Goal: Information Seeking & Learning: Compare options

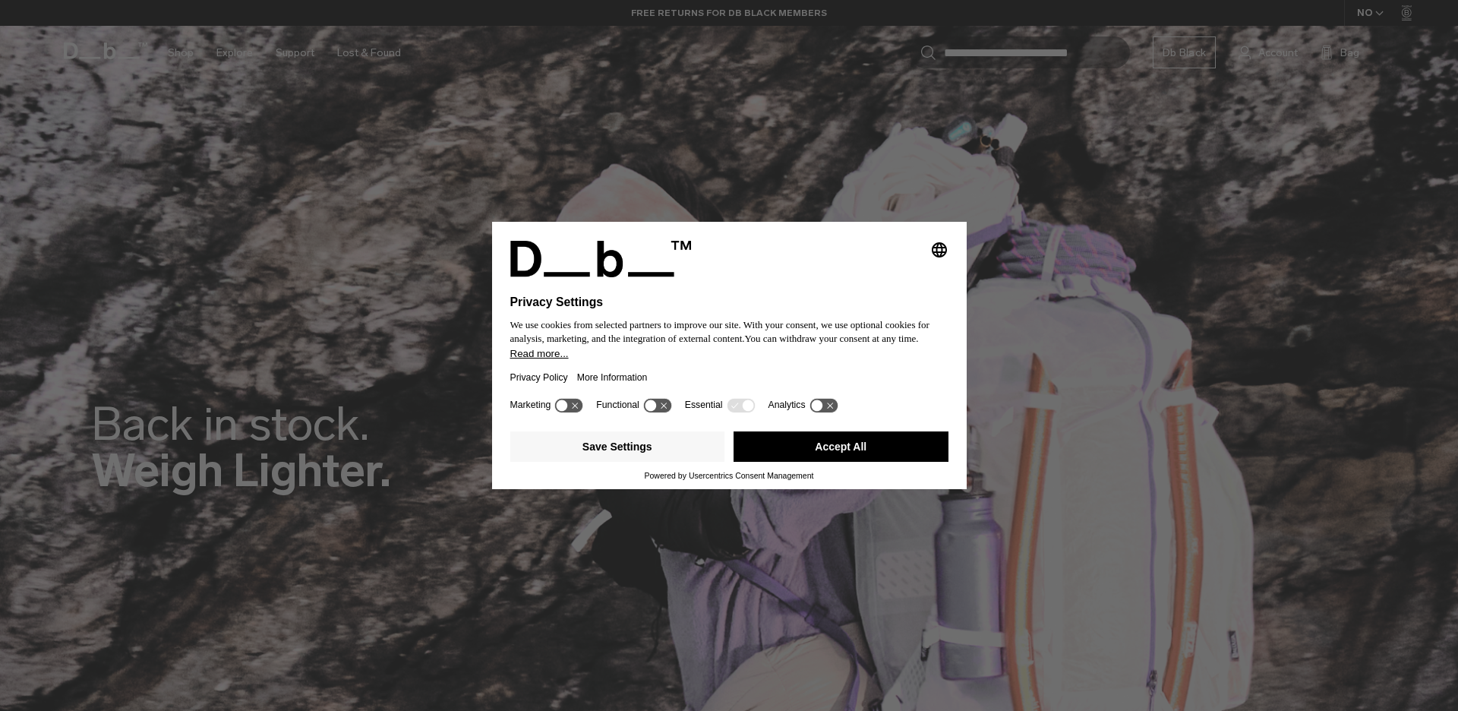
click at [762, 440] on button "Accept All" at bounding box center [840, 446] width 215 height 30
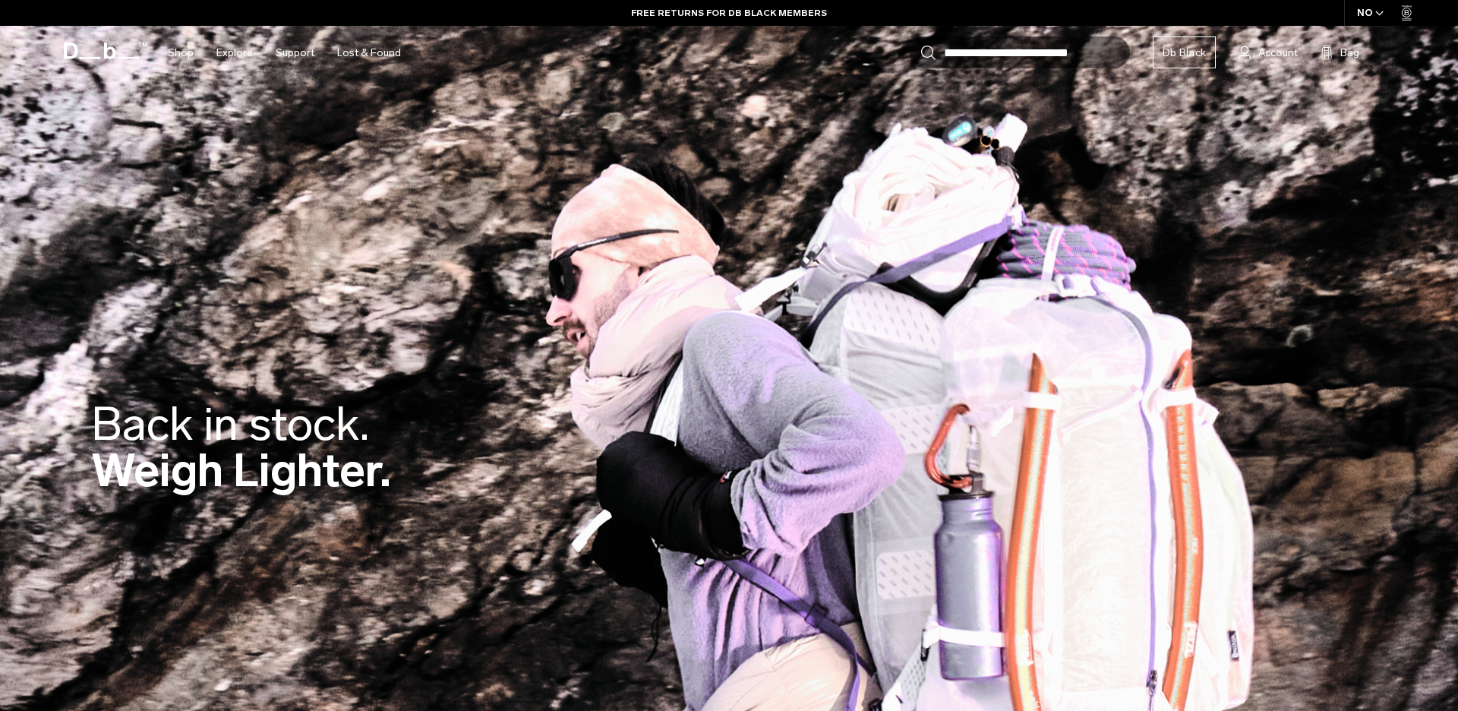
click at [762, 449] on div "Back in stock. Weigh Lighter." at bounding box center [729, 450] width 1276 height 191
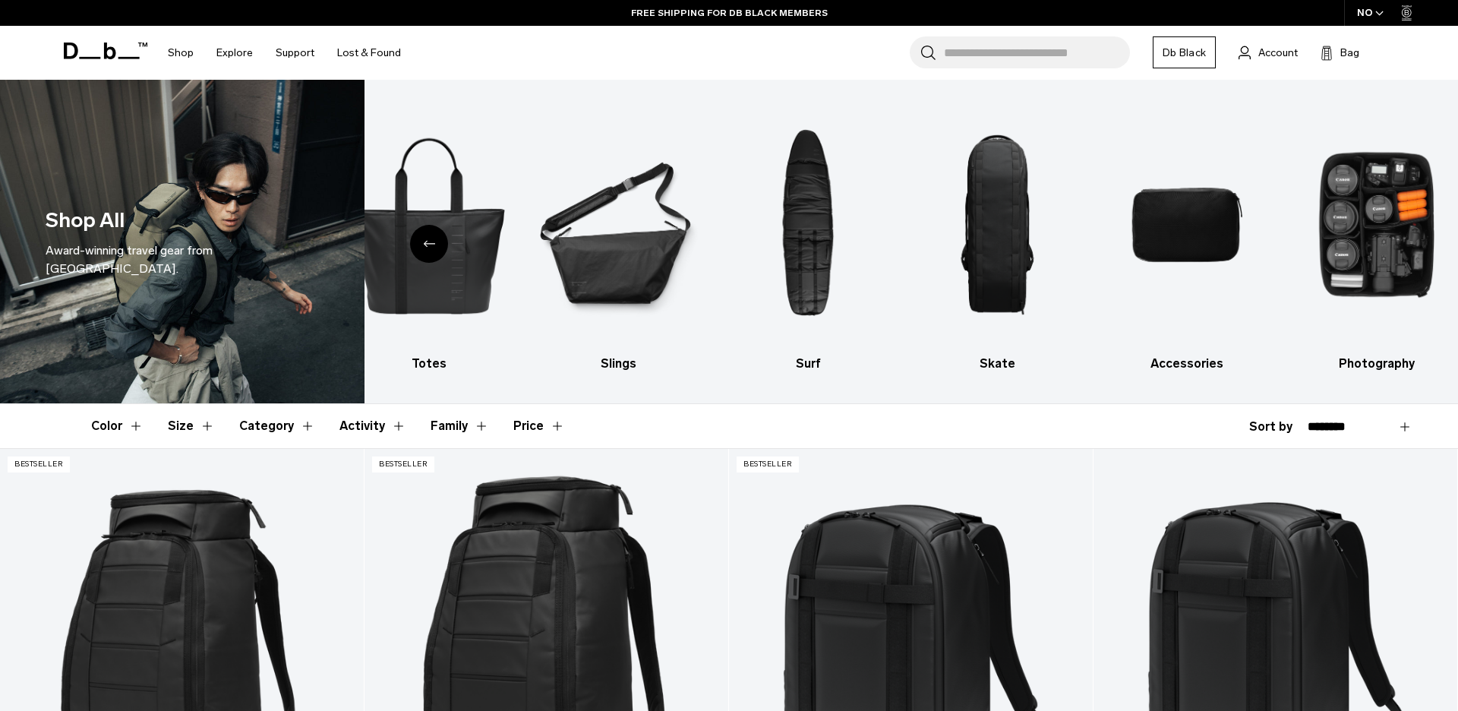
click at [434, 241] on icon "Previous slide" at bounding box center [429, 243] width 12 height 7
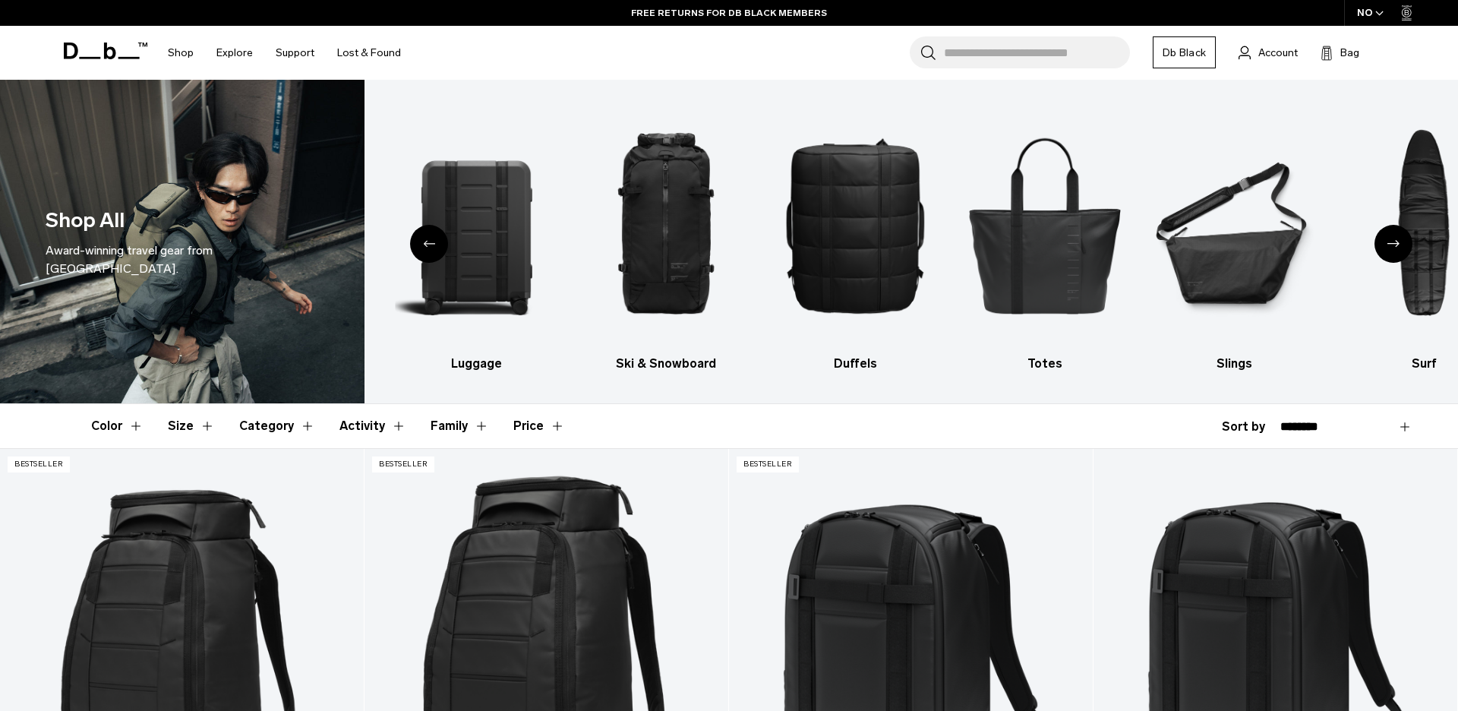
click at [425, 241] on icon "Previous slide" at bounding box center [429, 243] width 12 height 7
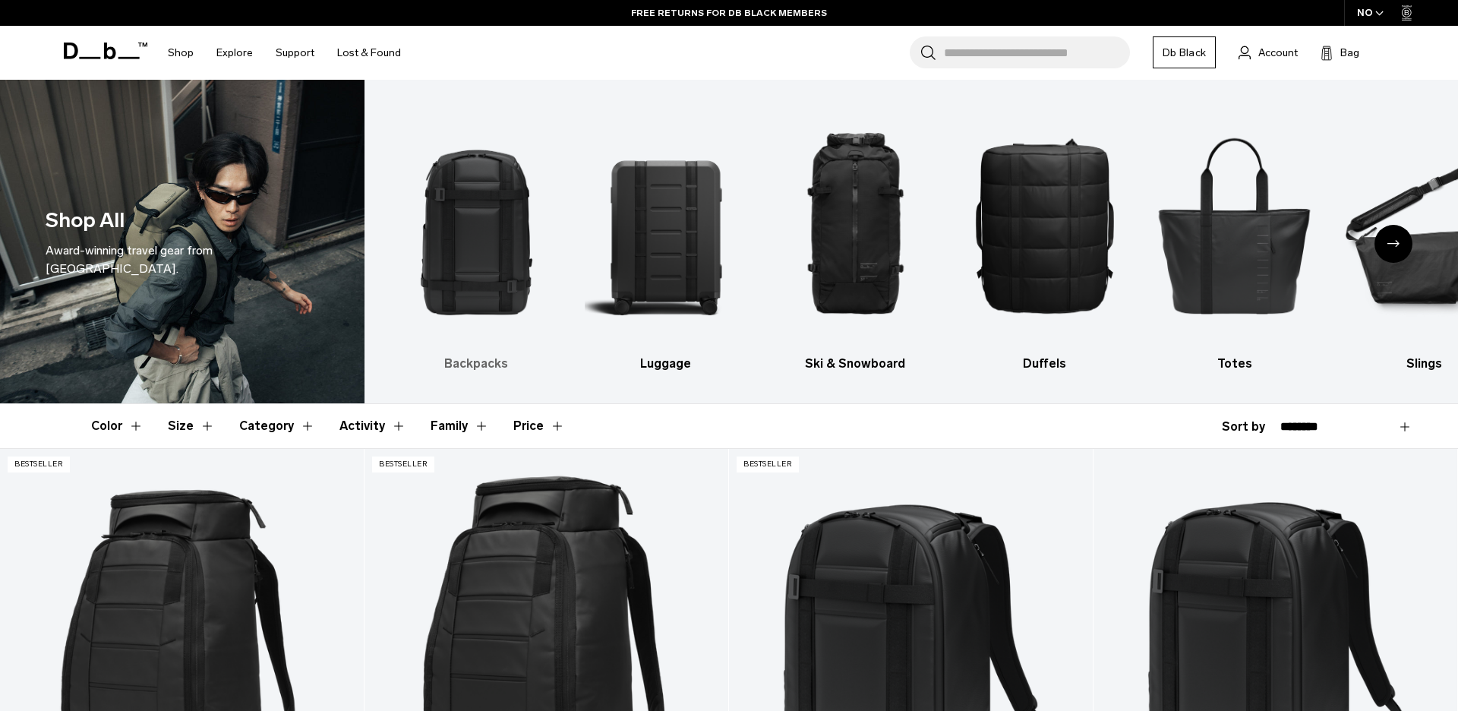
click at [456, 250] on img "1 / 10" at bounding box center [476, 225] width 163 height 244
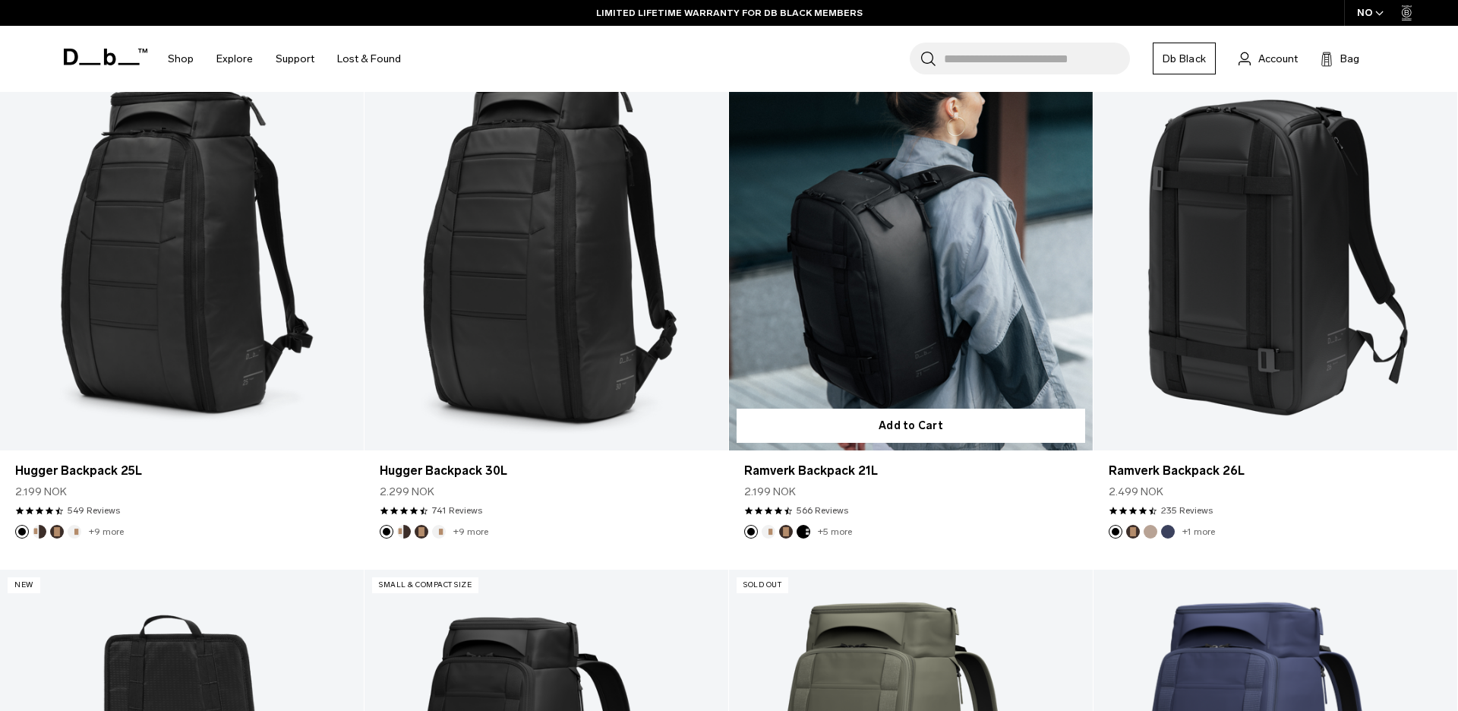
scroll to position [402, 0]
click at [1002, 304] on link "Ramverk Backpack 21L" at bounding box center [911, 248] width 364 height 404
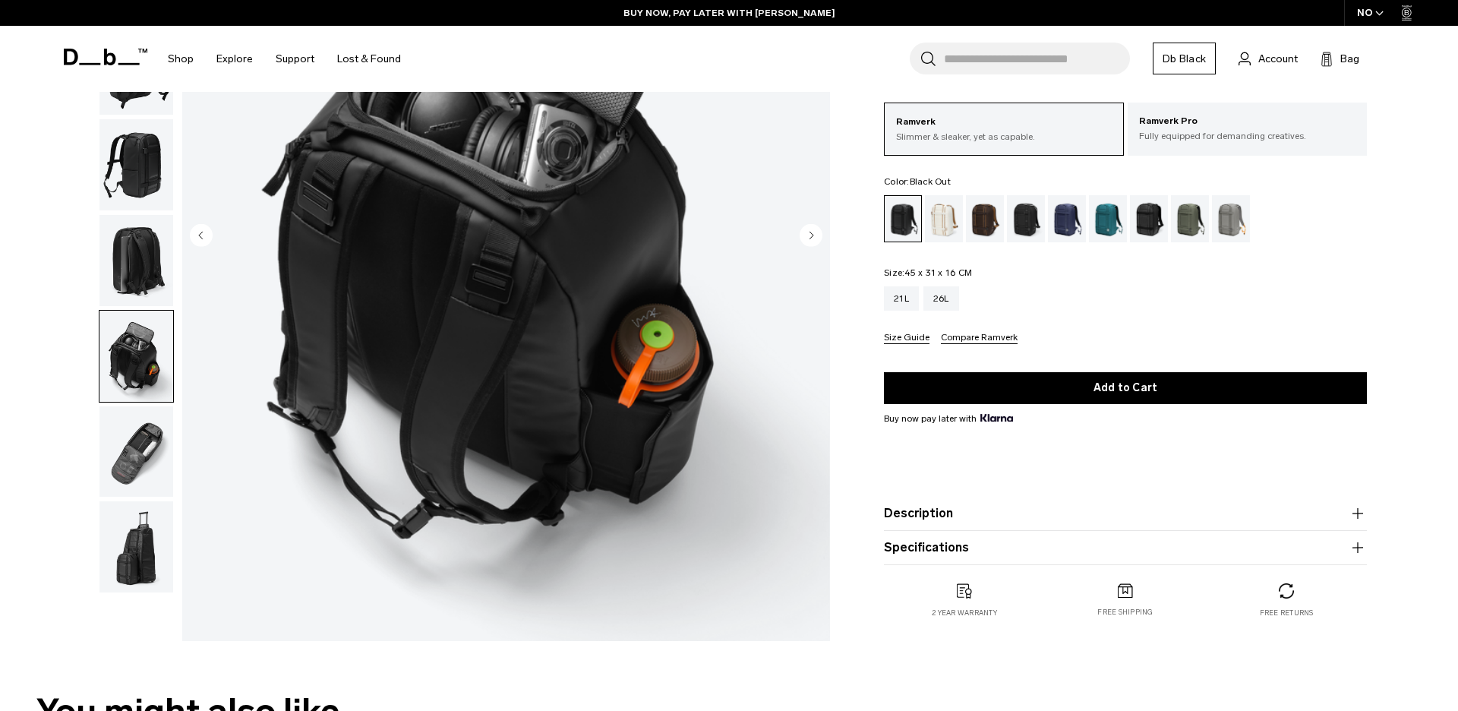
scroll to position [297, 0]
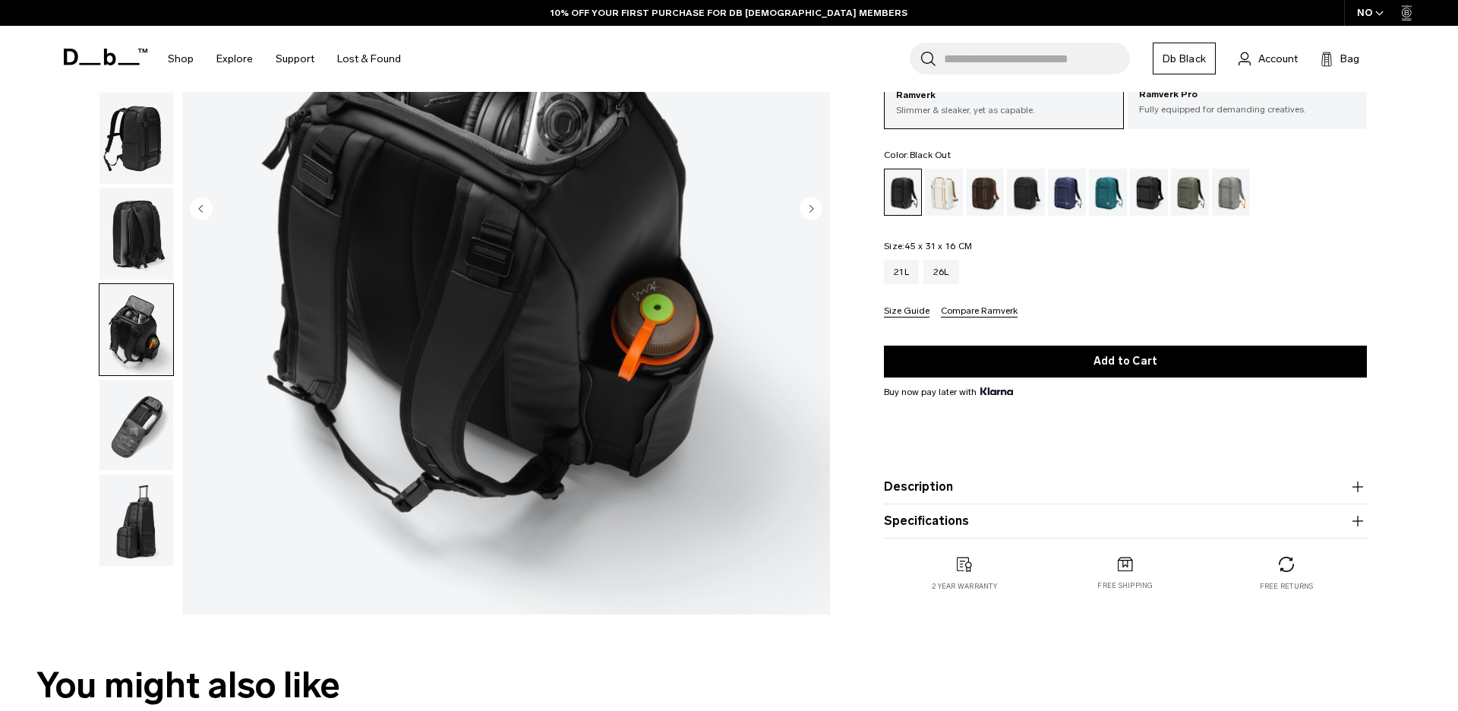
click at [114, 230] on img "button" at bounding box center [136, 233] width 74 height 91
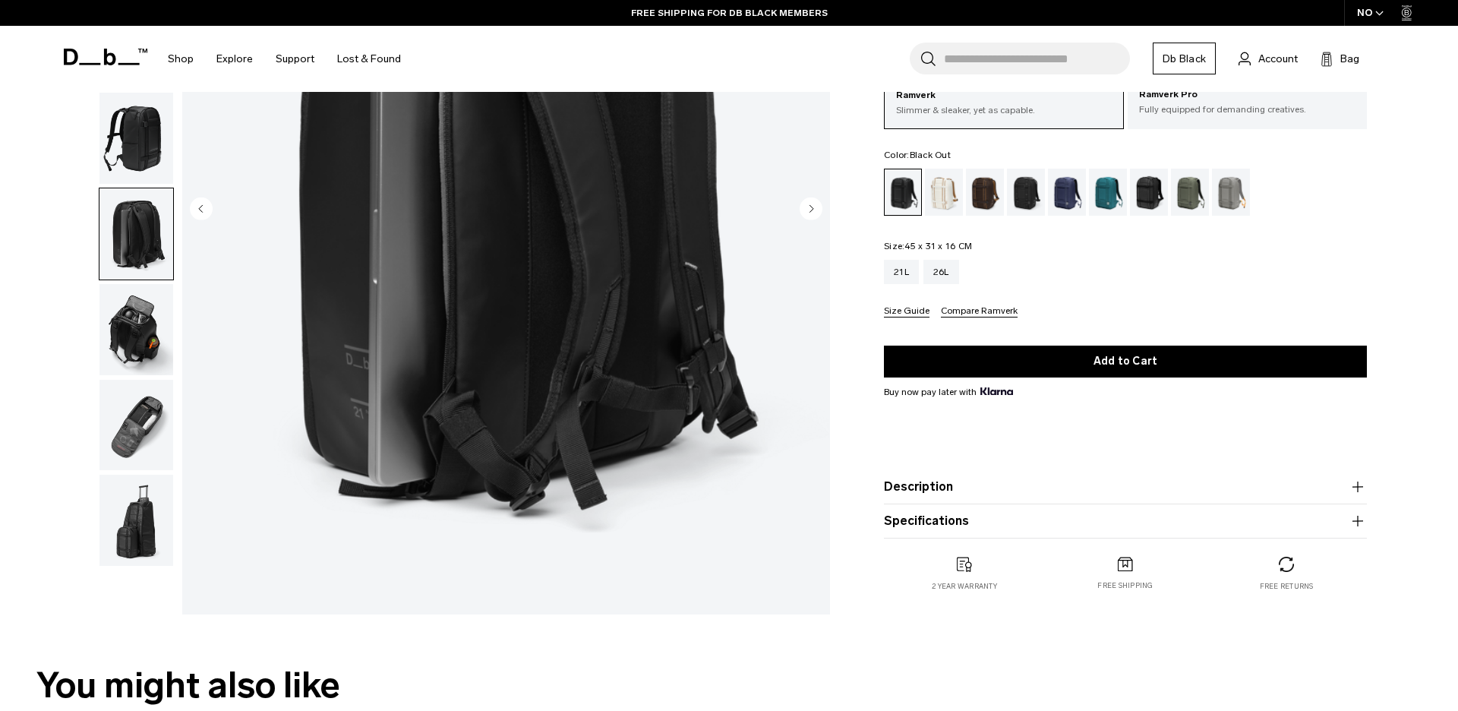
scroll to position [0, 0]
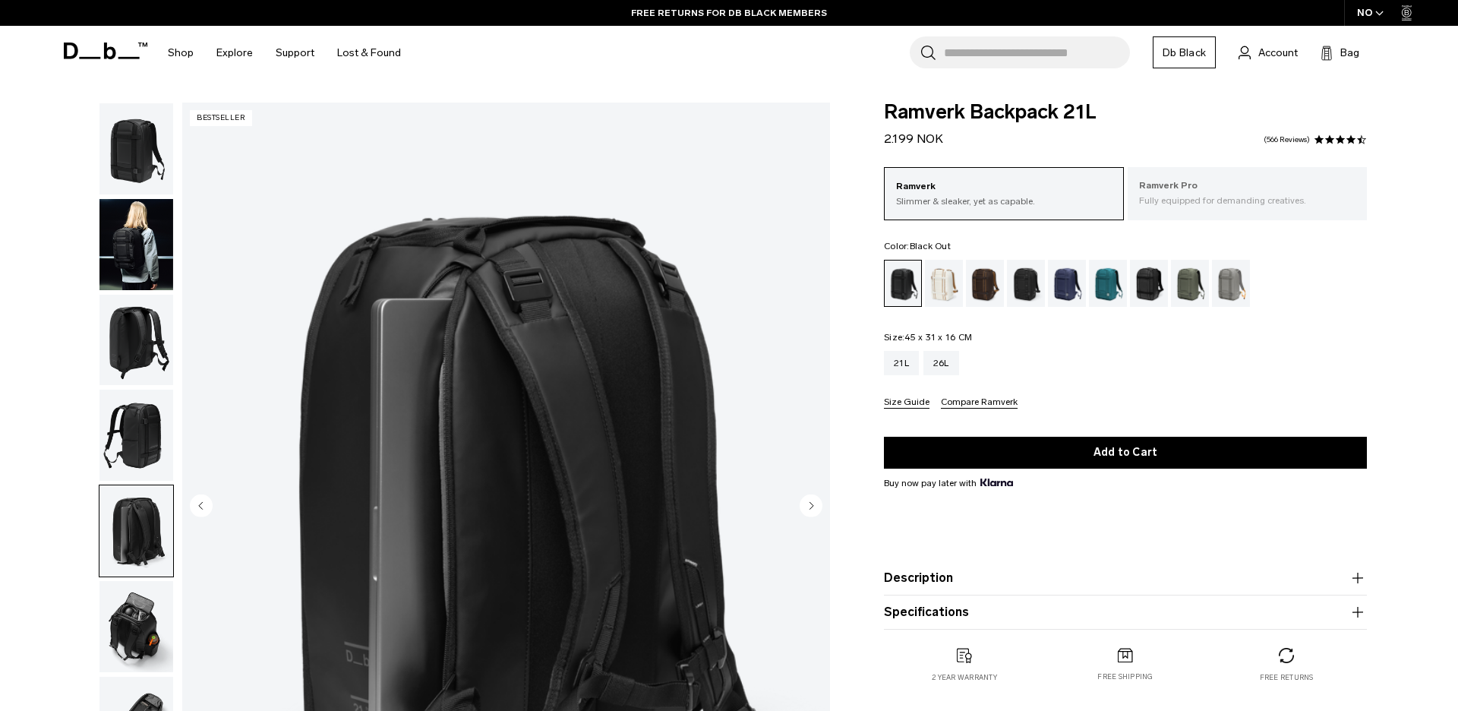
click at [1193, 203] on p "Fully equipped for demanding creatives." at bounding box center [1247, 201] width 217 height 14
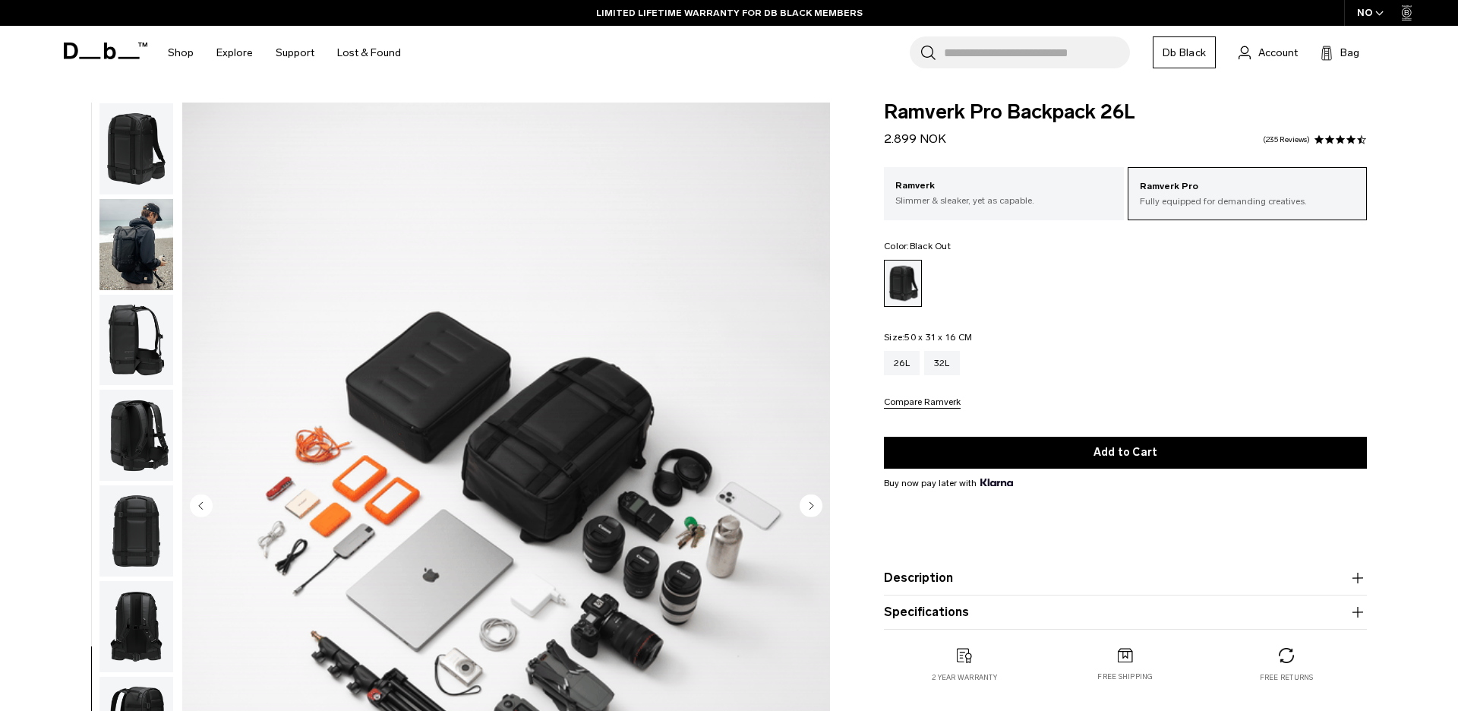
scroll to position [13, 0]
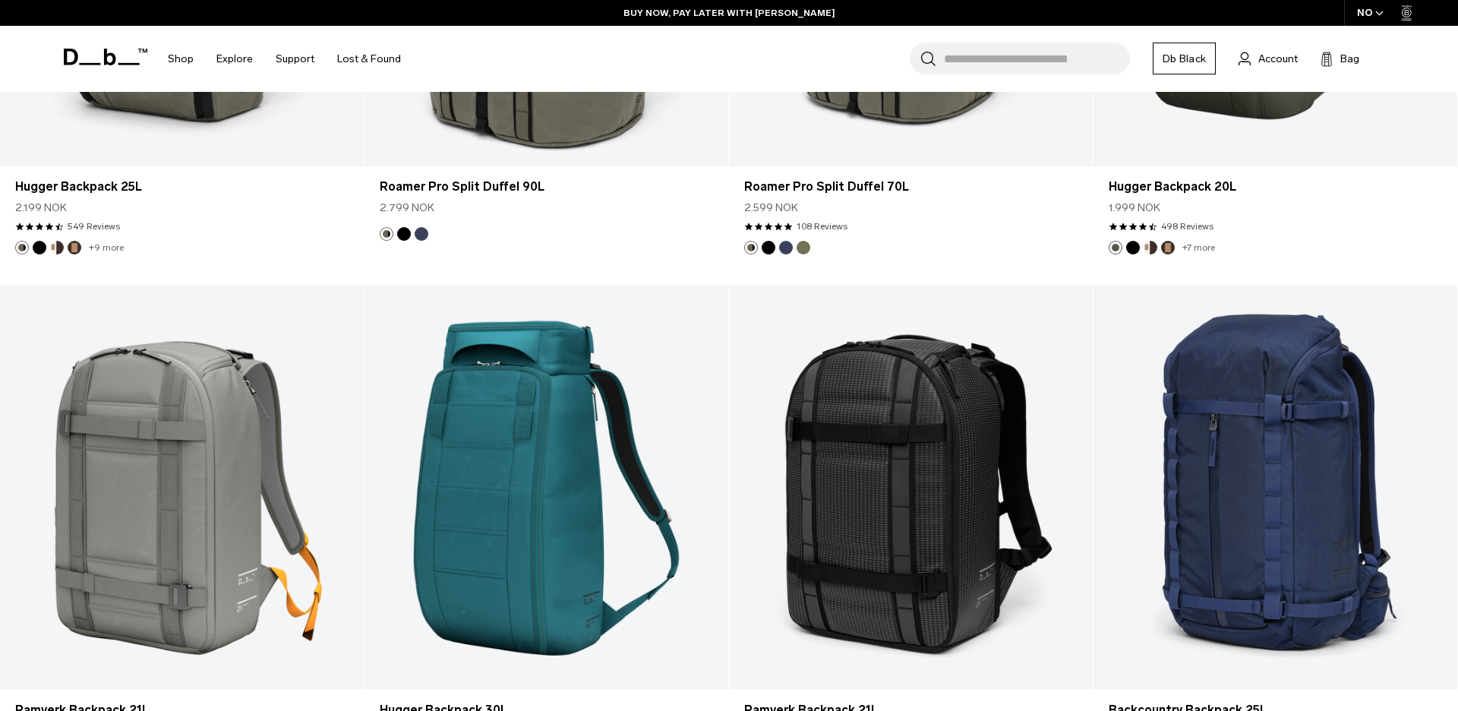
scroll to position [5086, 0]
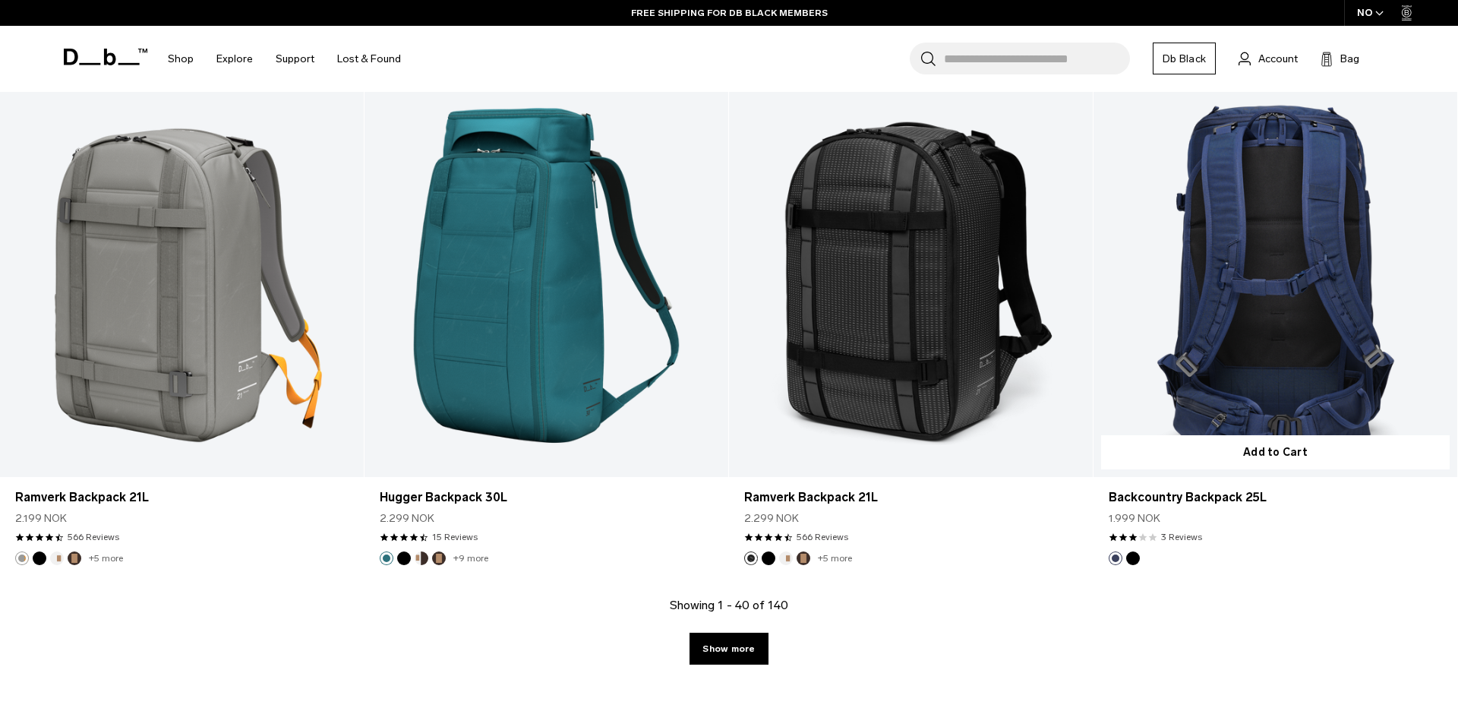
click at [1137, 559] on button "Black Out" at bounding box center [1133, 558] width 14 height 14
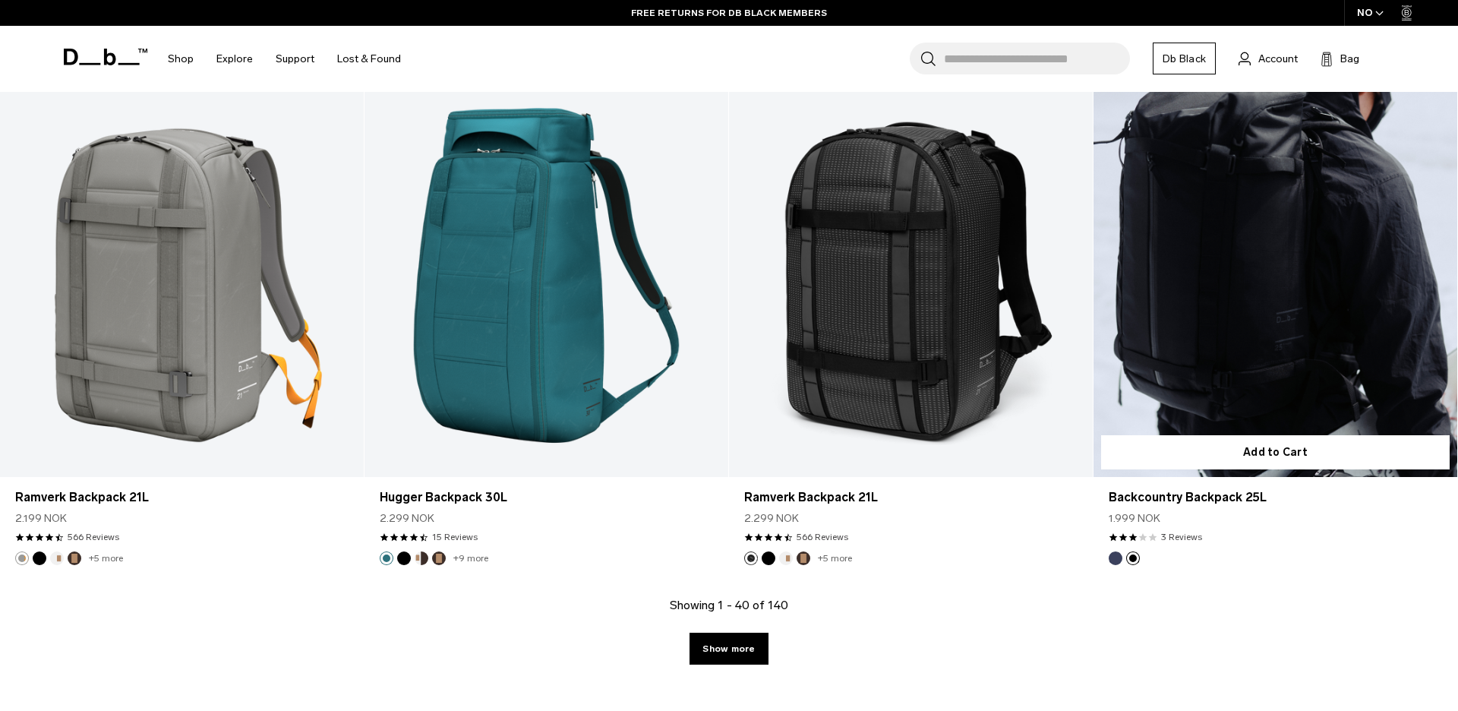
click at [1119, 559] on button "Blue Hour" at bounding box center [1116, 558] width 14 height 14
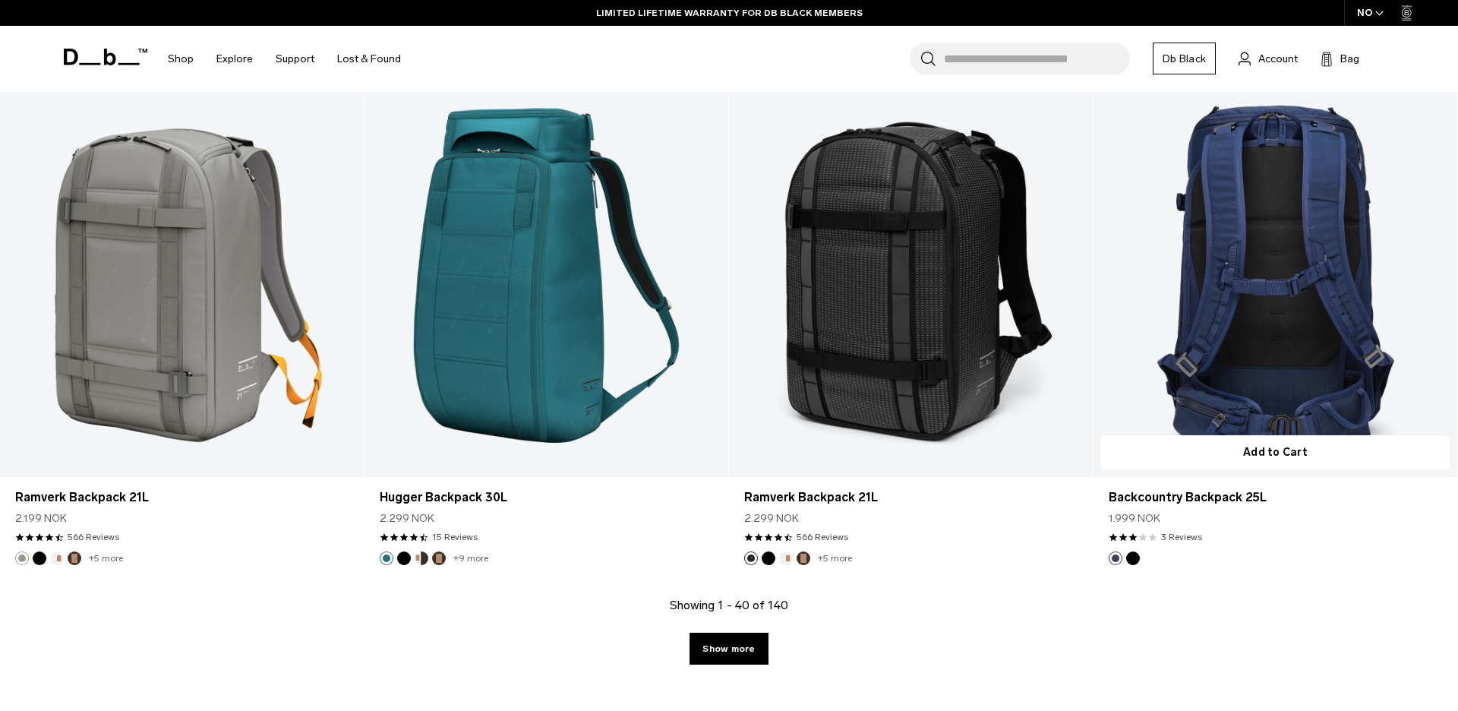
click at [1185, 331] on link "Backcountry Backpack 25L Blue Hour" at bounding box center [1275, 275] width 364 height 404
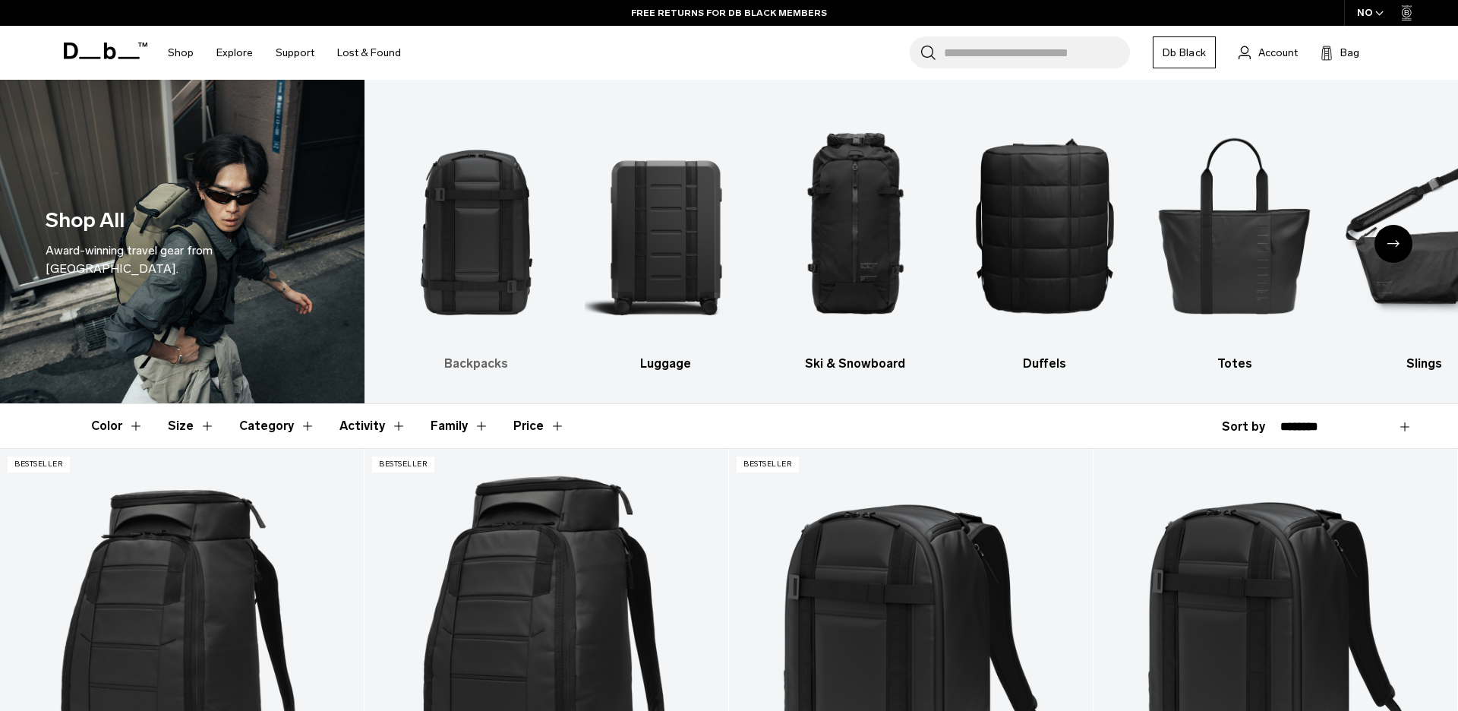
click at [476, 227] on img "1 / 10" at bounding box center [476, 225] width 163 height 244
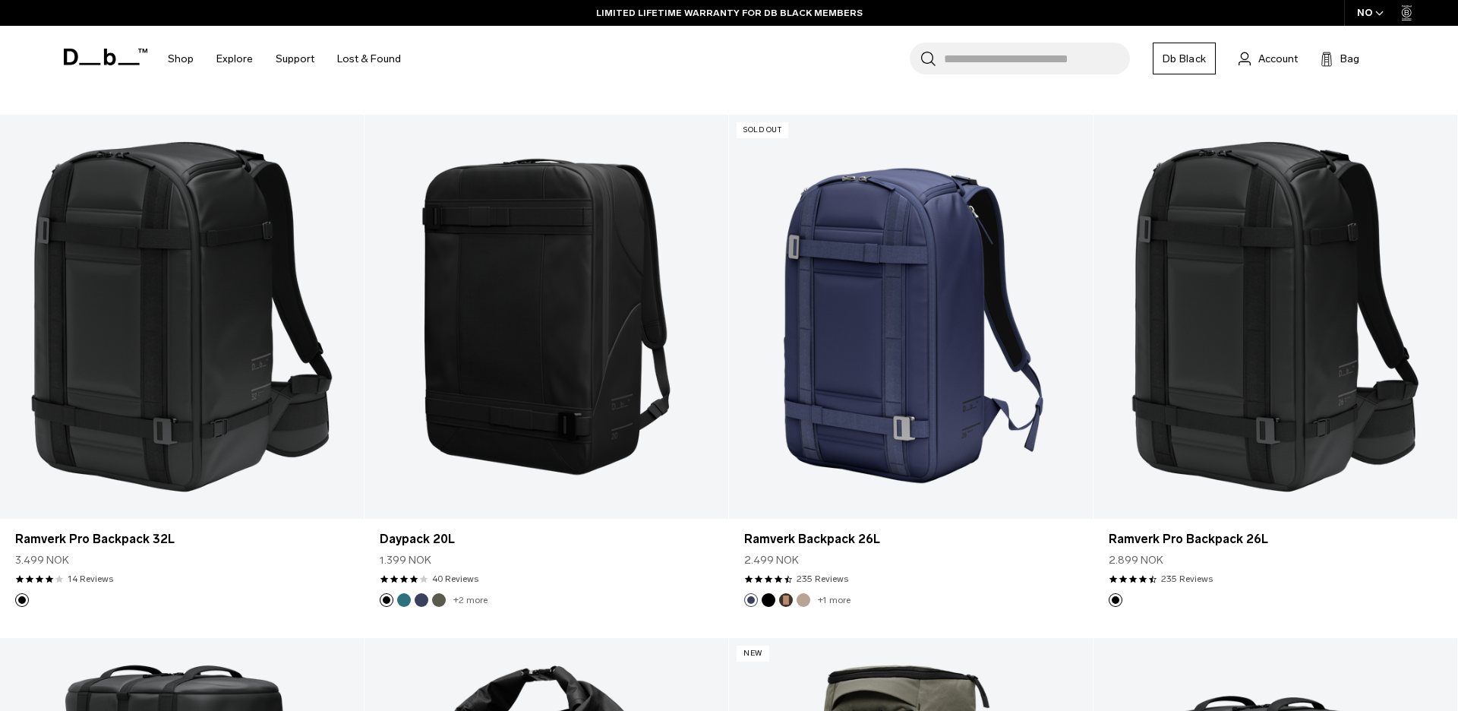
scroll to position [1917, 0]
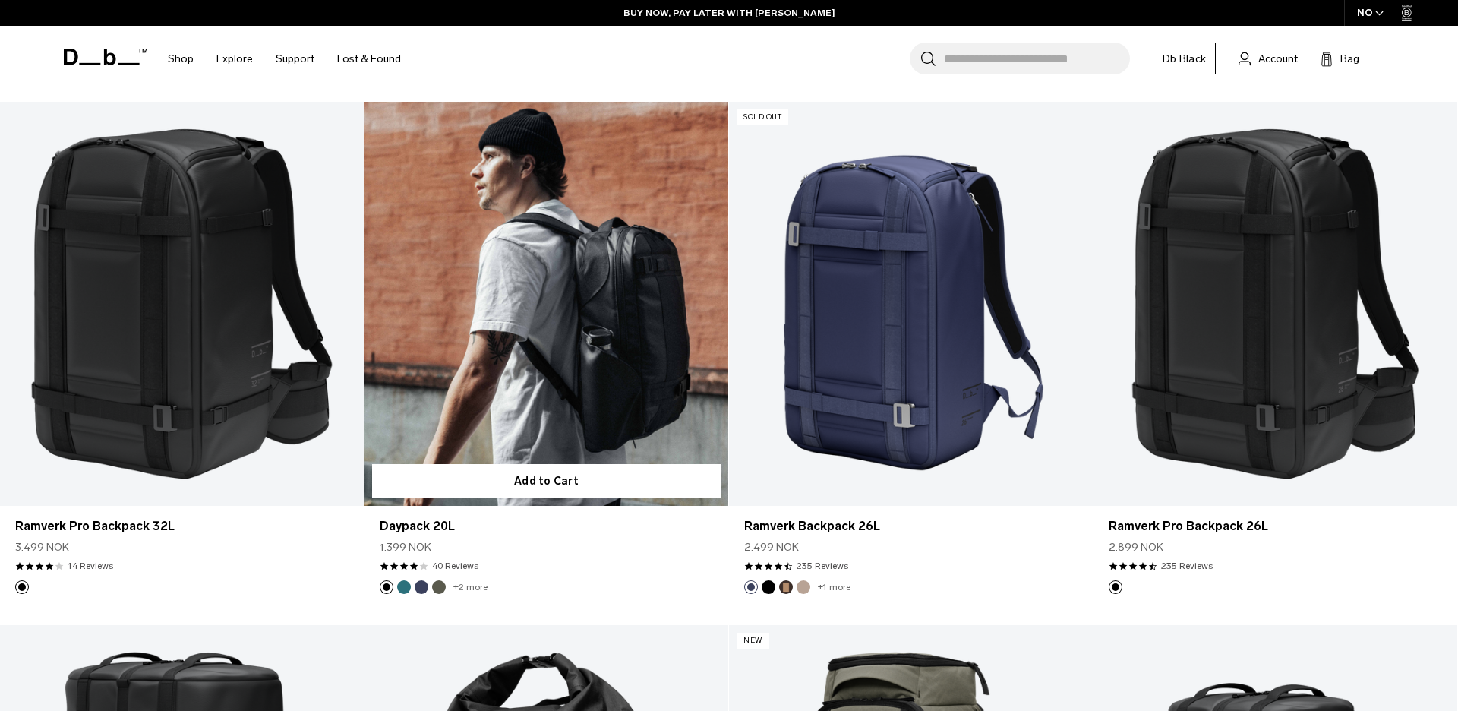
click at [619, 308] on link "Daypack 20L" at bounding box center [546, 304] width 364 height 404
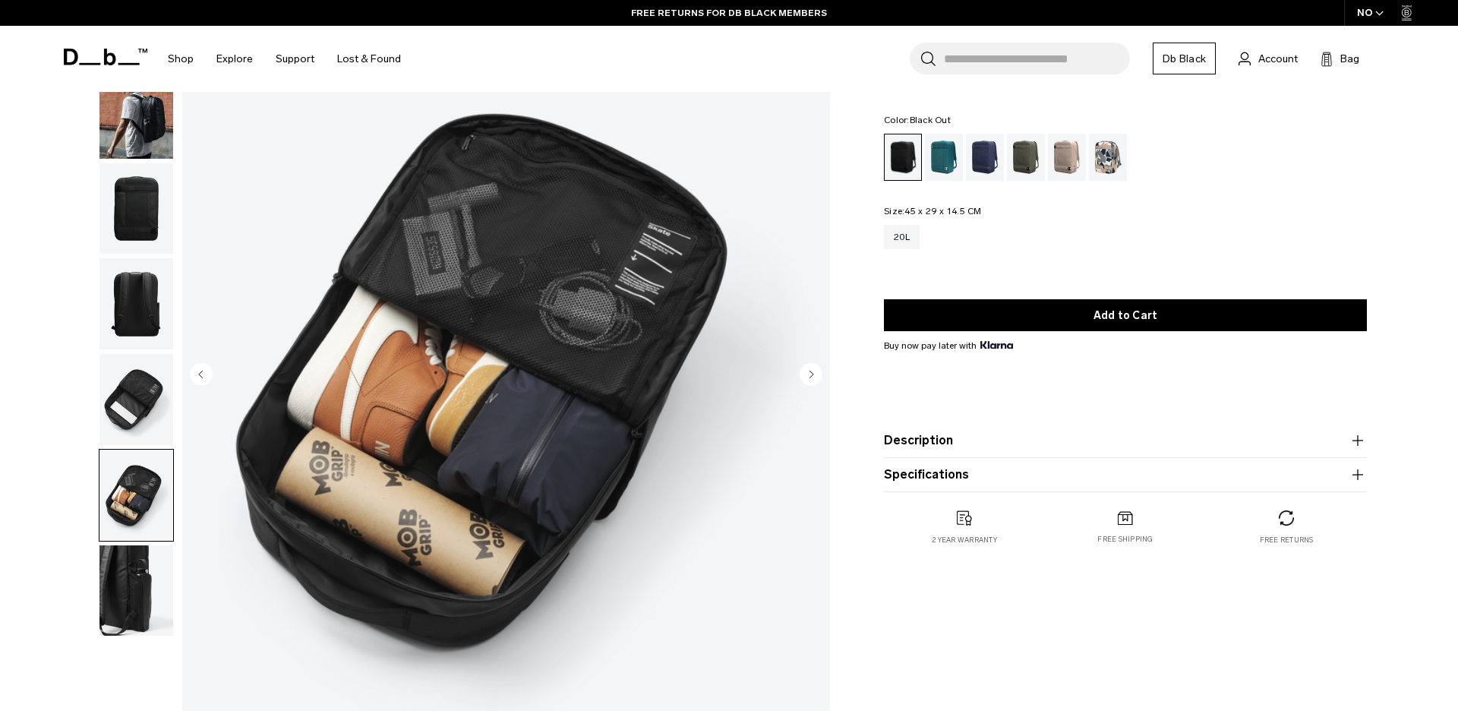
scroll to position [131, 0]
click at [134, 583] on img "button" at bounding box center [136, 590] width 74 height 91
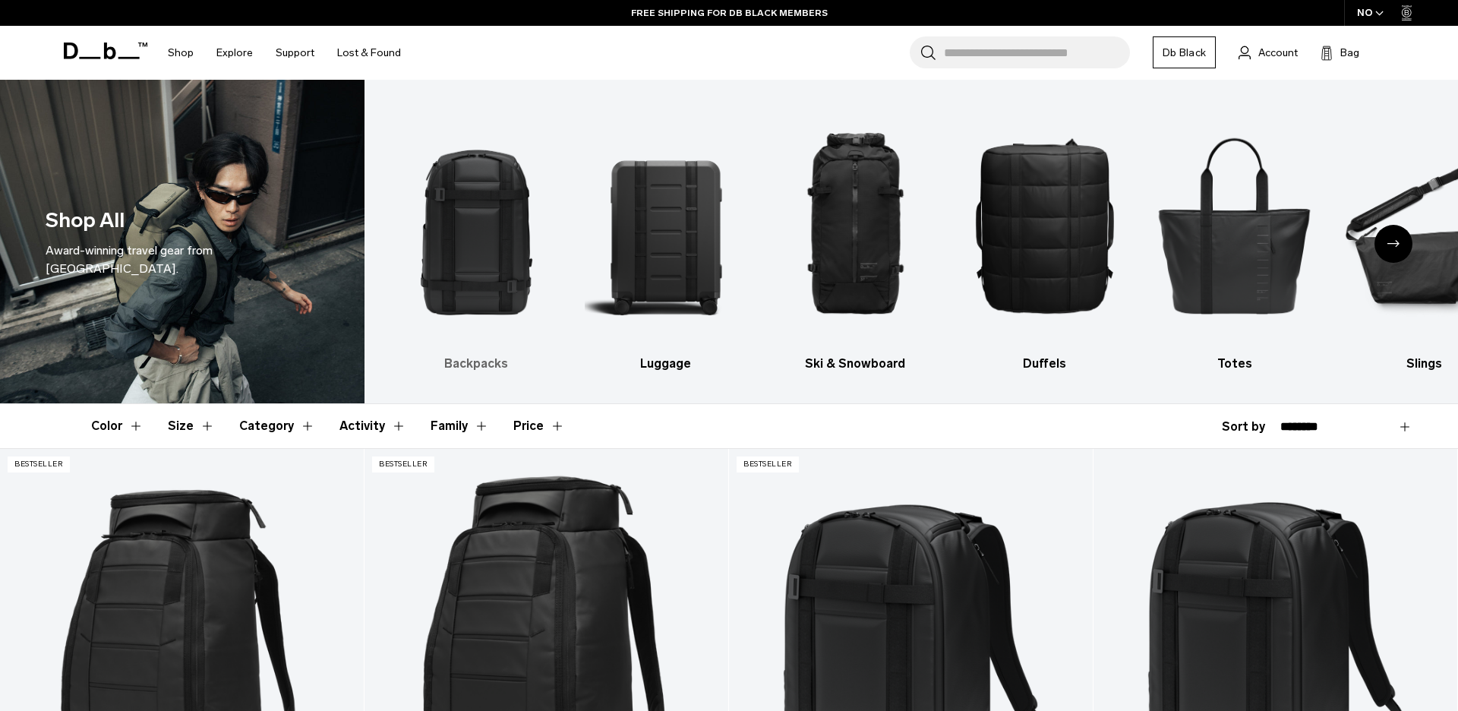
scroll to position [13, 0]
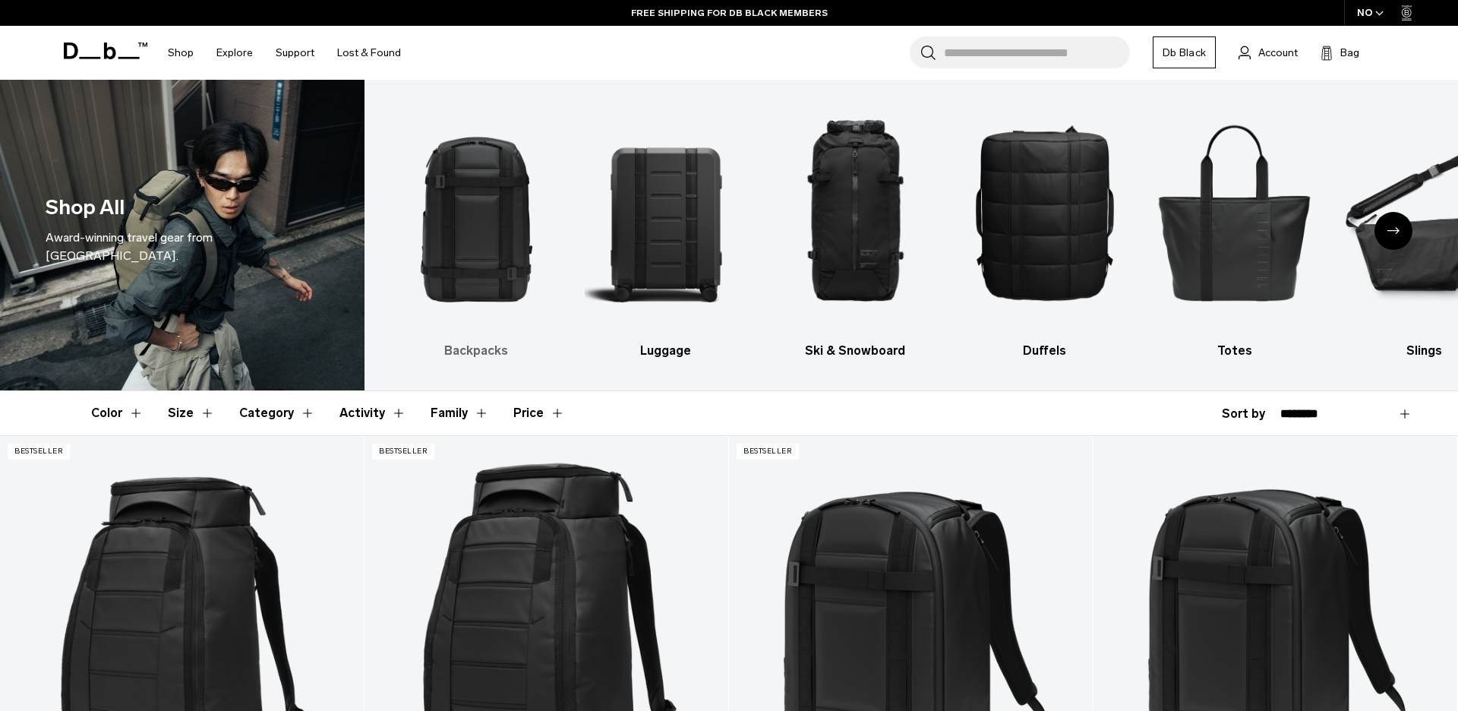
click at [451, 224] on img "1 / 10" at bounding box center [476, 212] width 163 height 244
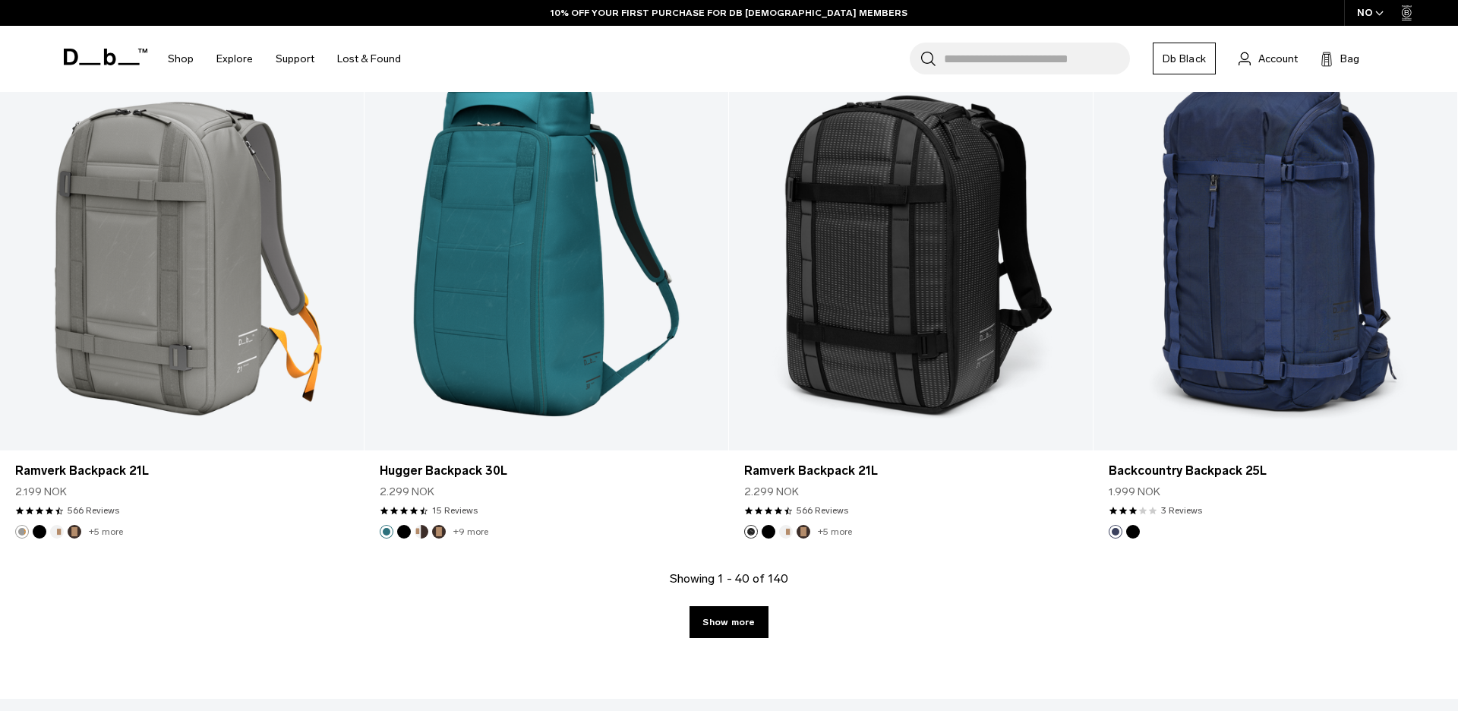
scroll to position [5143, 0]
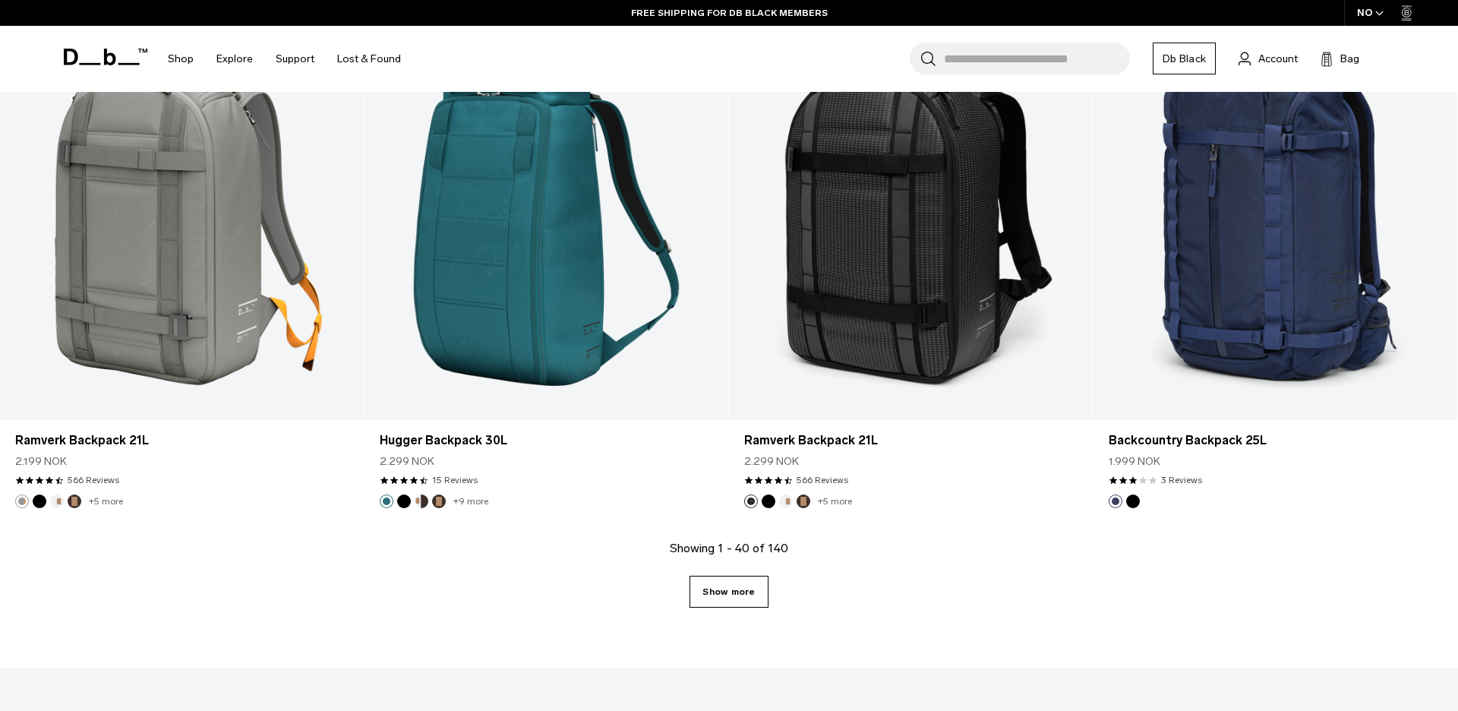
click at [752, 591] on link "Show more" at bounding box center [728, 592] width 78 height 32
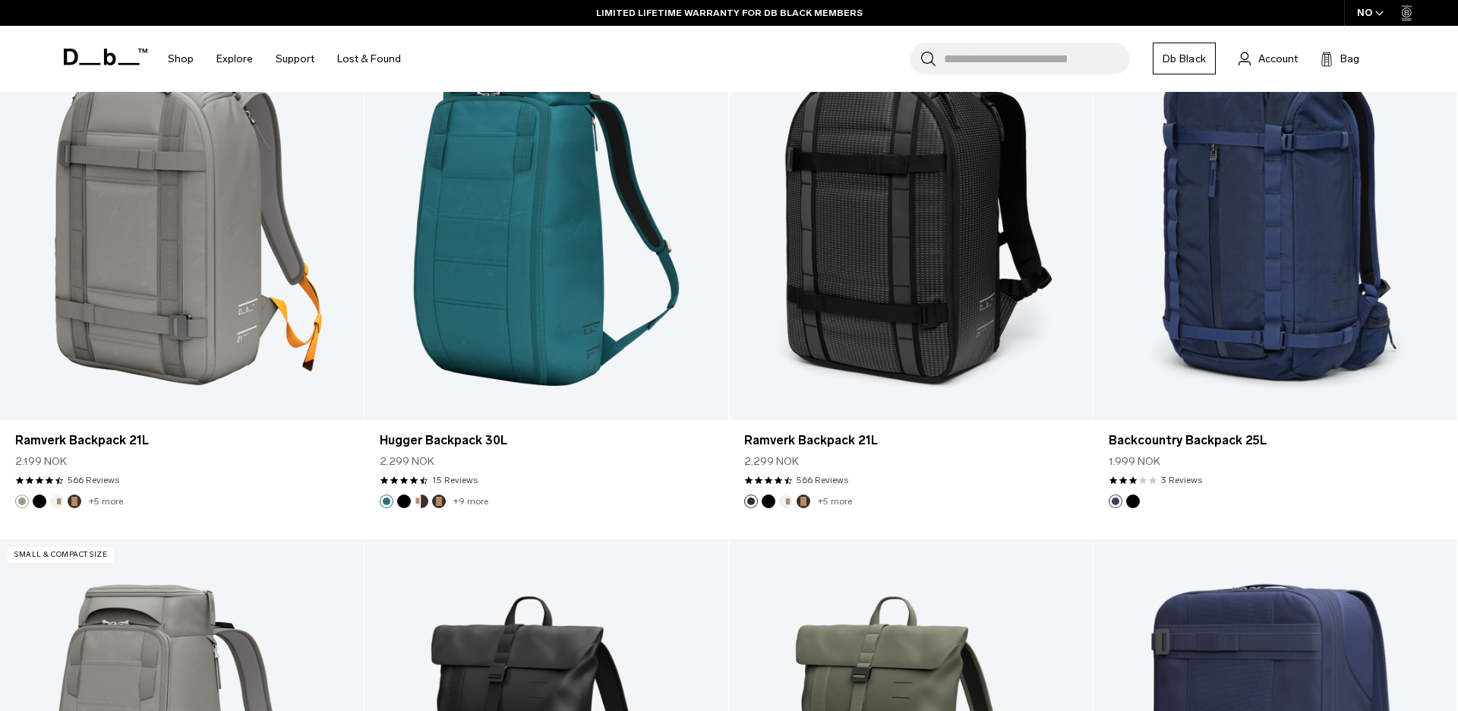
scroll to position [6093, 0]
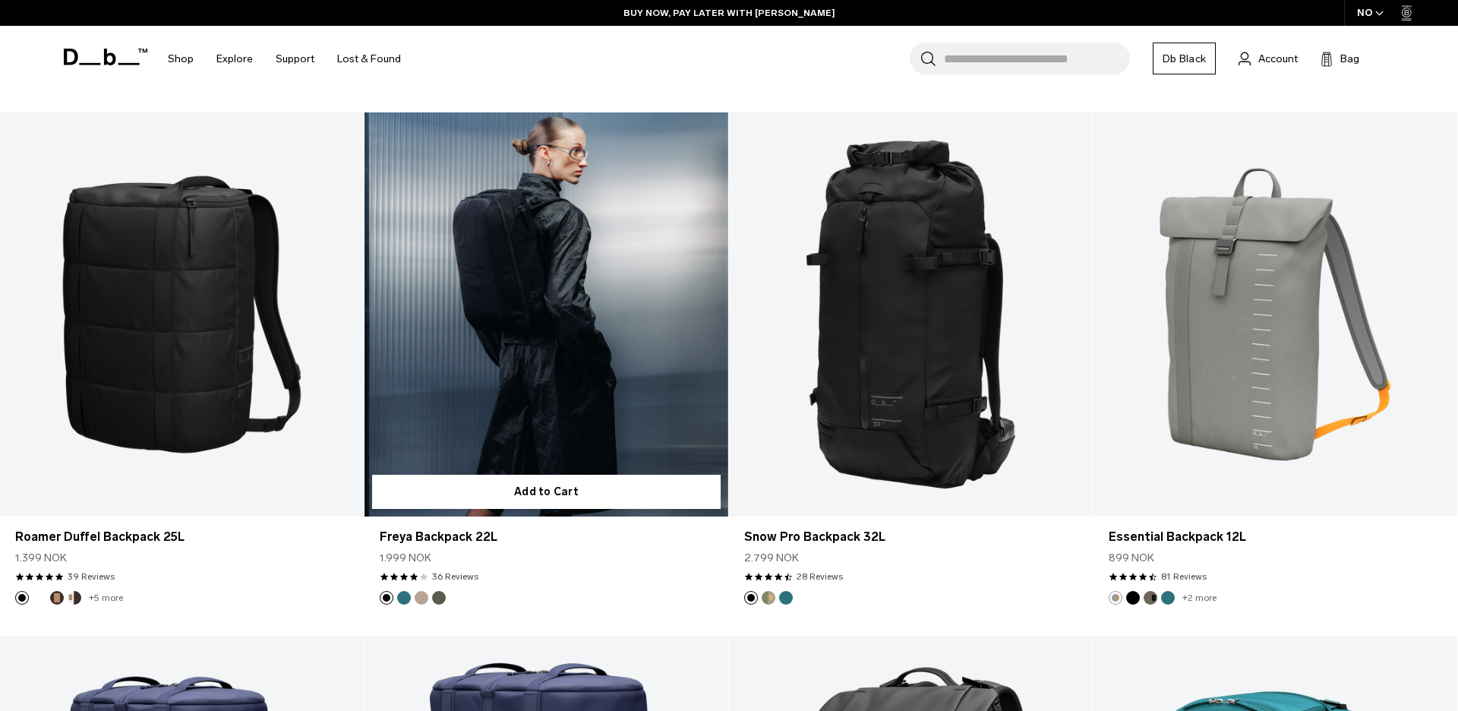
click at [462, 352] on link "Freya Backpack 22L" at bounding box center [546, 314] width 364 height 404
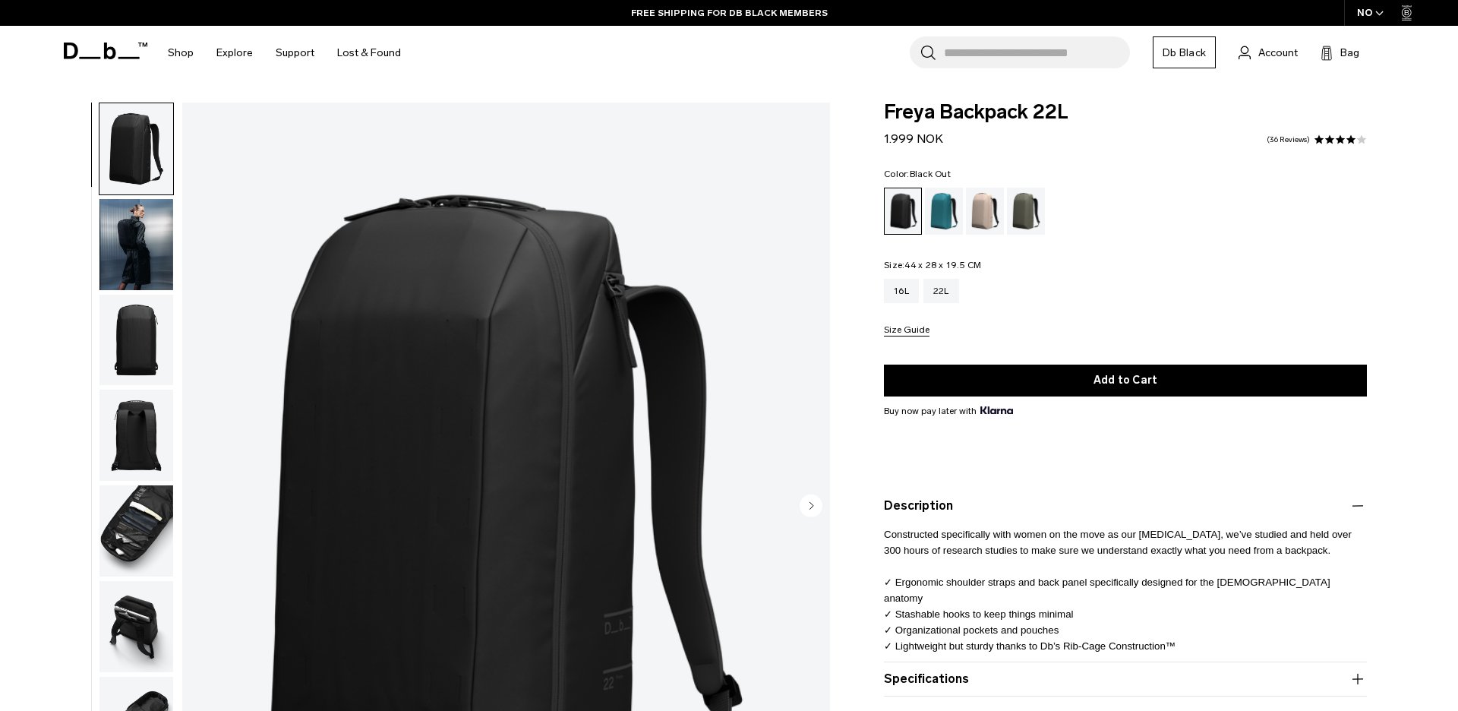
click at [101, 614] on img "button" at bounding box center [136, 626] width 74 height 91
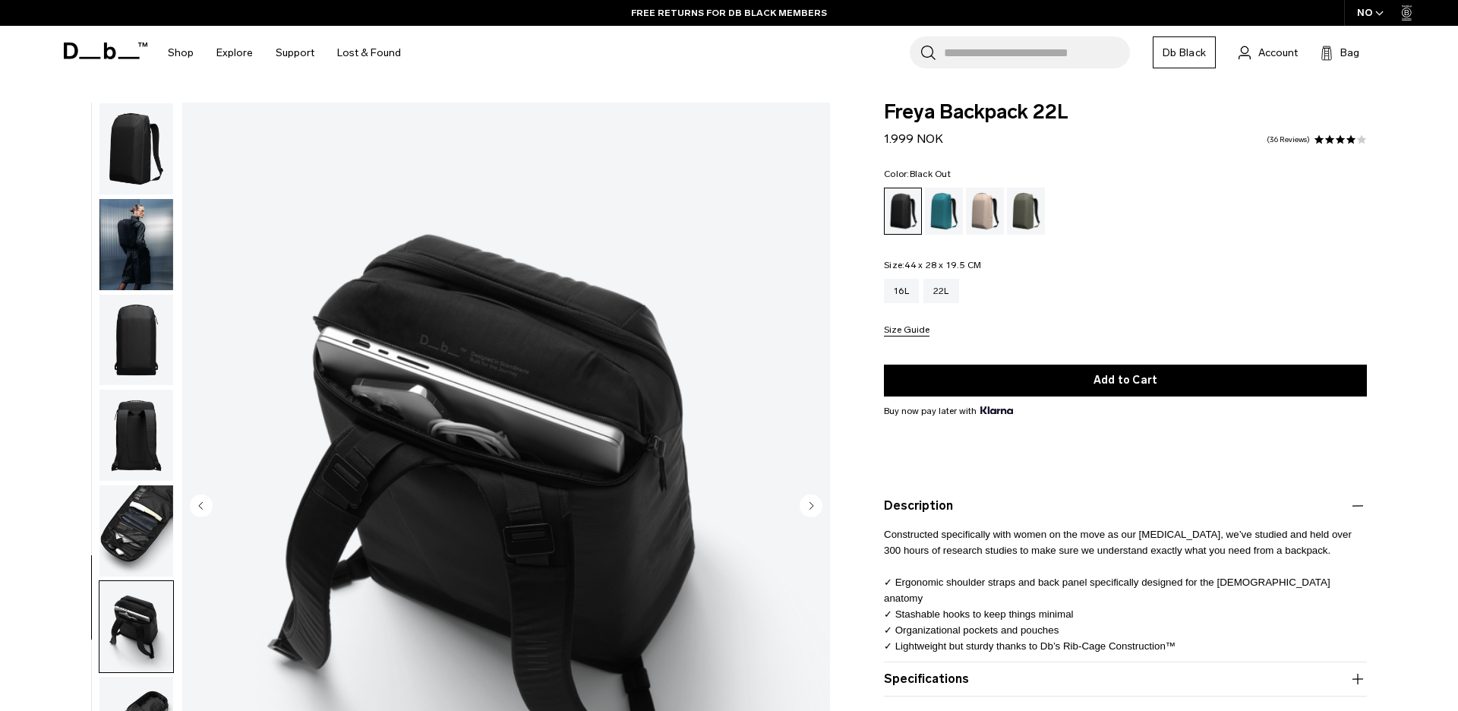
click at [101, 581] on img "button" at bounding box center [136, 626] width 74 height 91
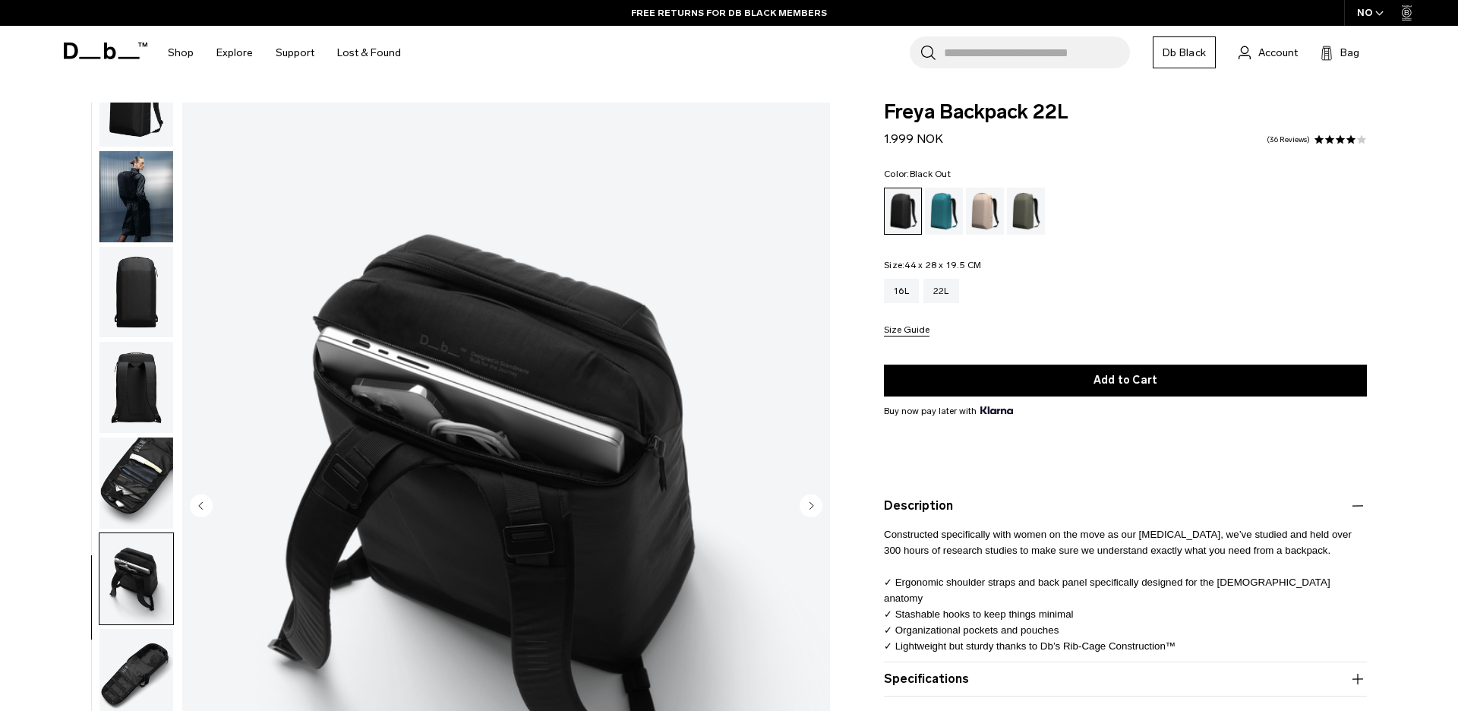
click at [110, 481] on img "button" at bounding box center [136, 482] width 74 height 91
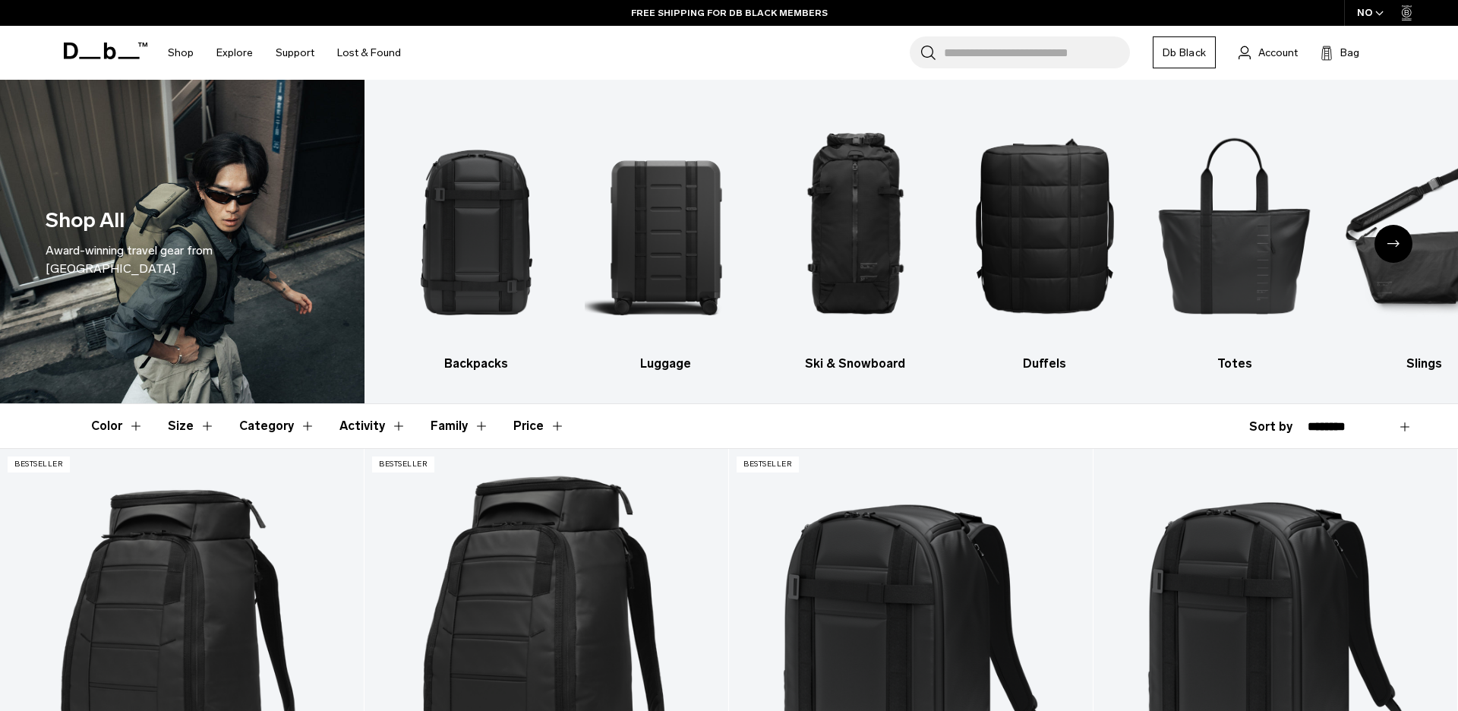
scroll to position [13, 0]
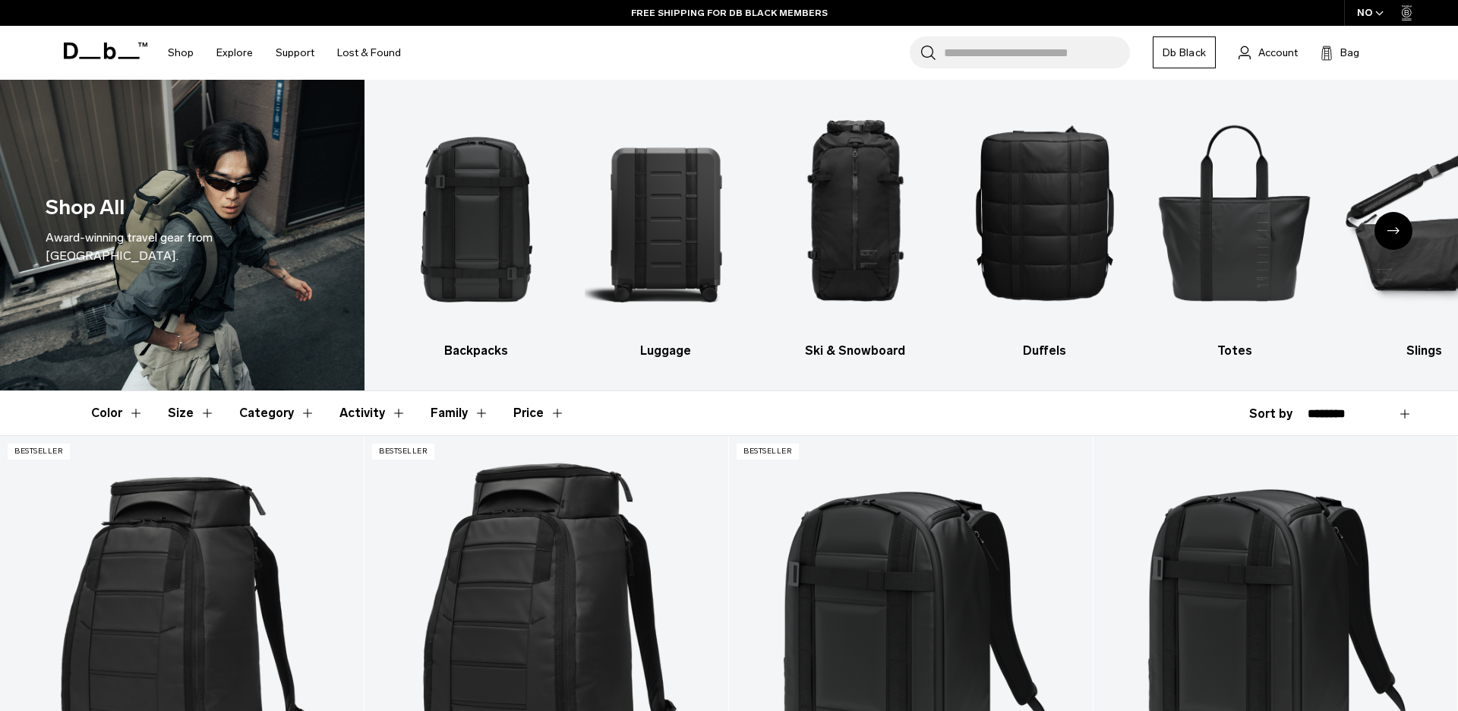
click at [183, 409] on button "Size" at bounding box center [191, 413] width 47 height 44
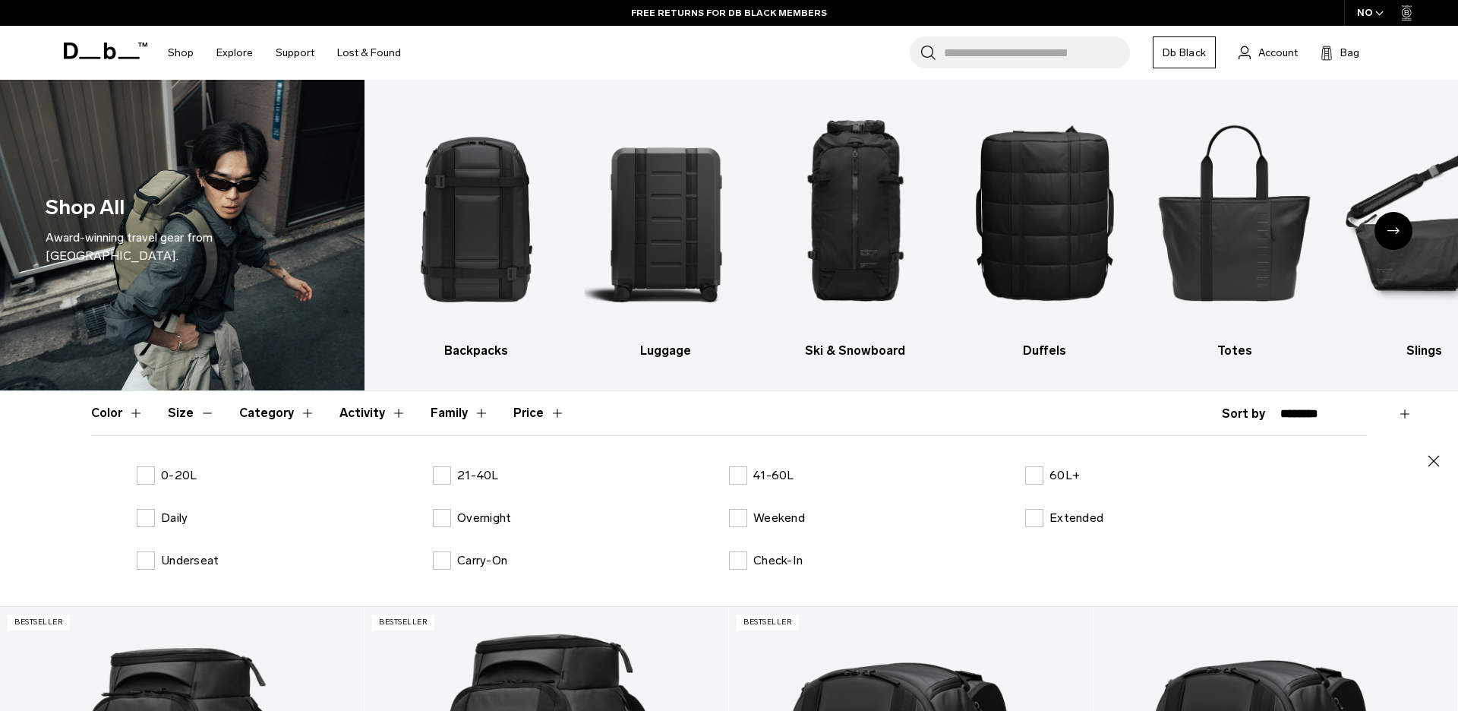
click at [183, 409] on button "Size" at bounding box center [191, 413] width 47 height 44
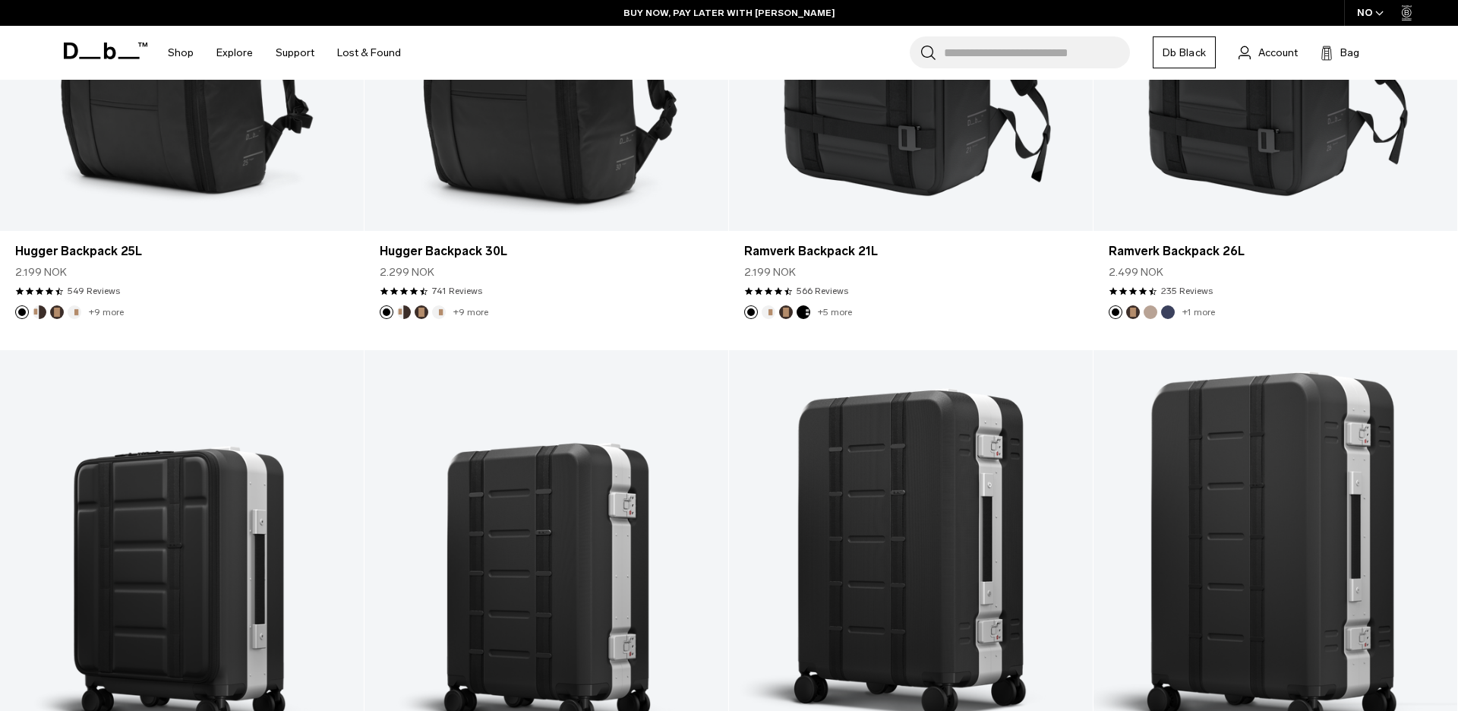
scroll to position [0, 0]
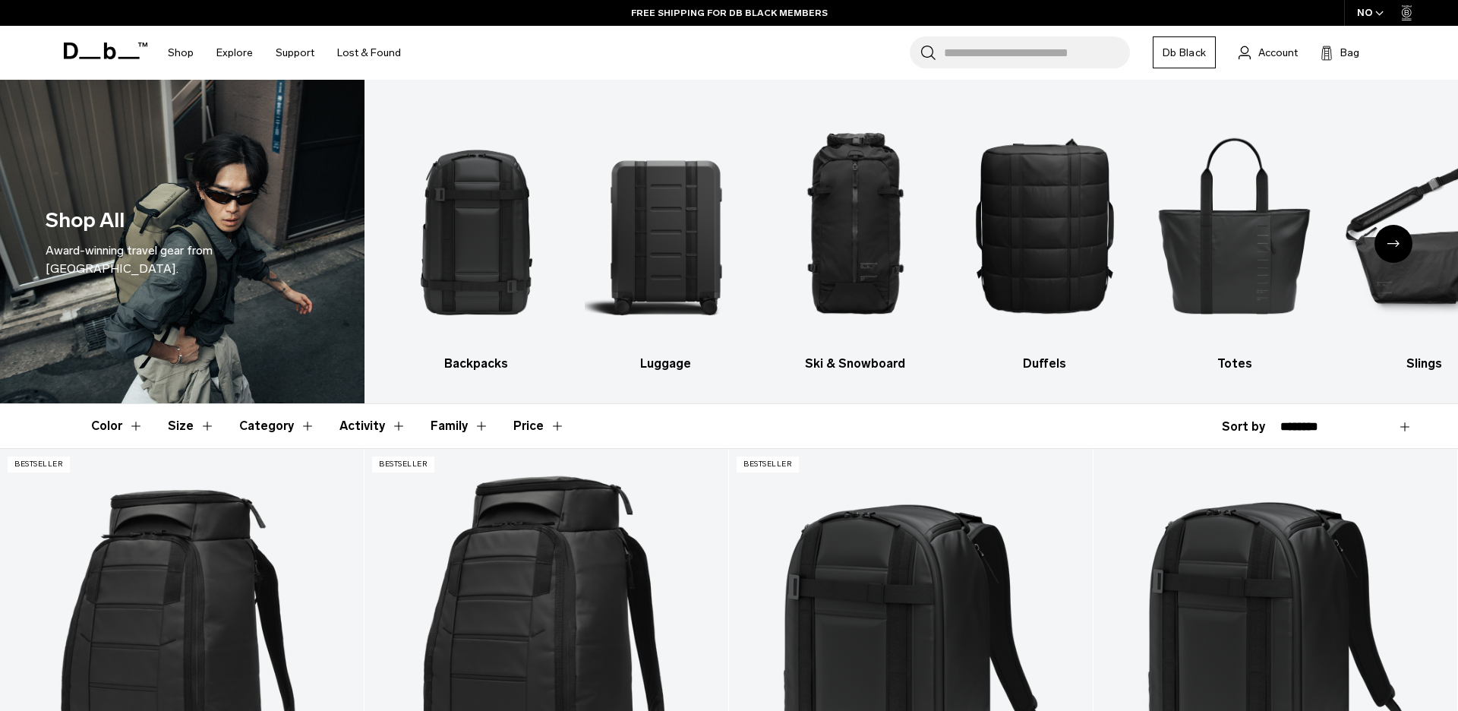
click at [1383, 244] on div "Next slide" at bounding box center [1393, 244] width 38 height 38
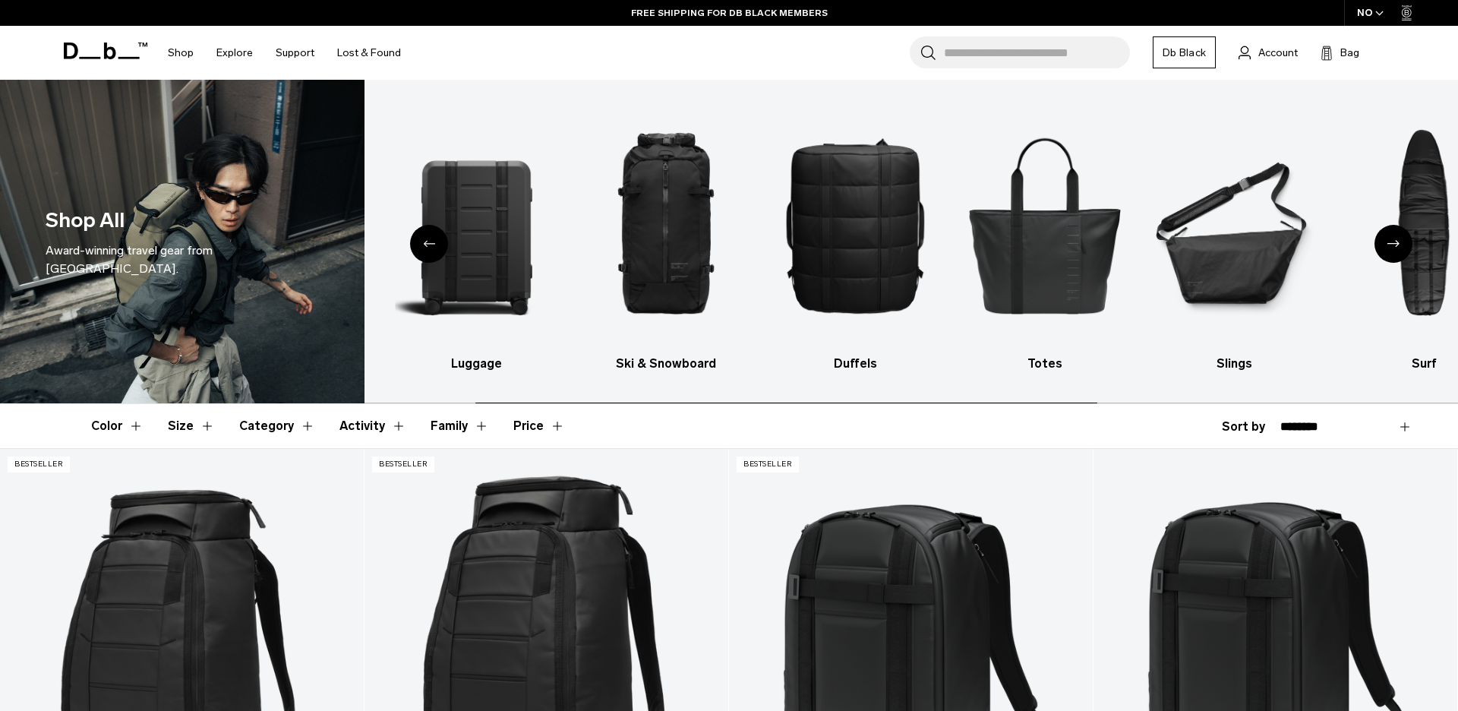
click at [1383, 244] on div "Next slide" at bounding box center [1393, 244] width 38 height 38
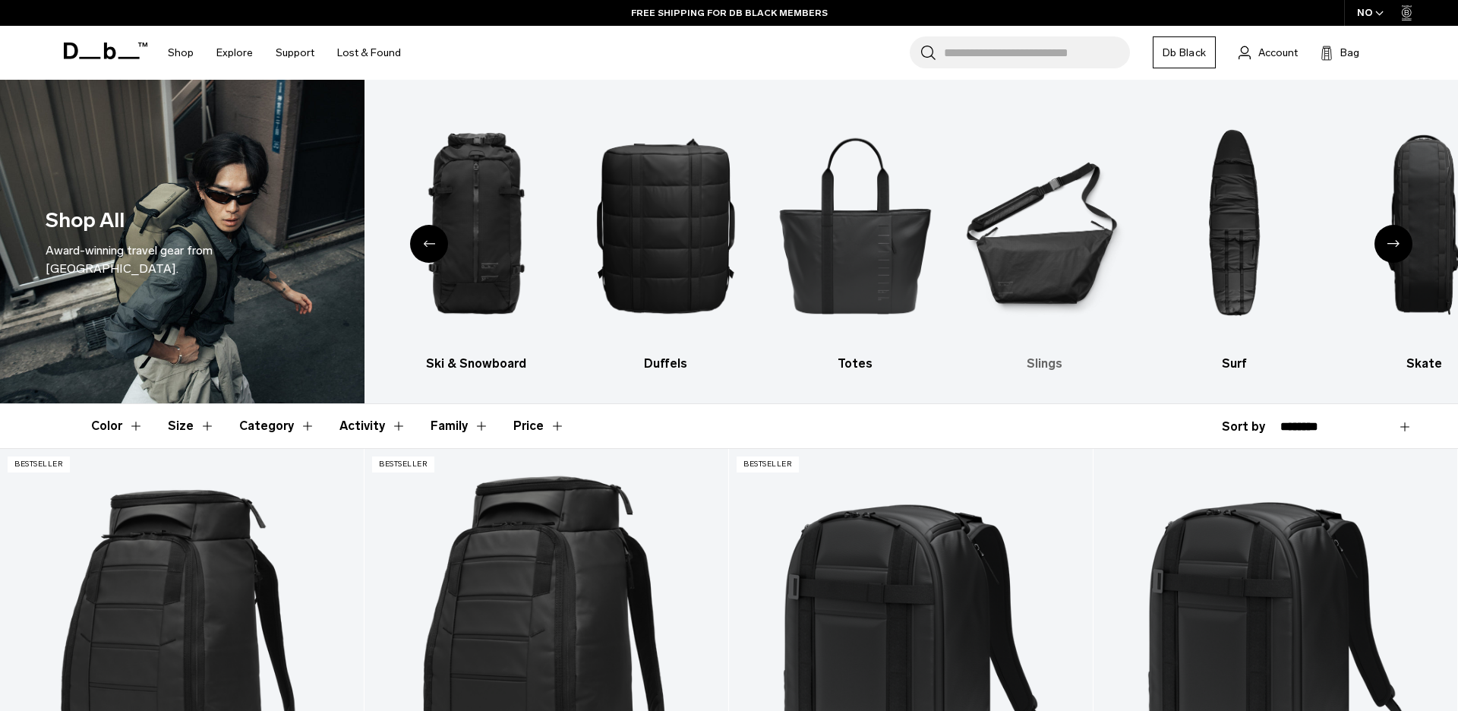
click at [1085, 244] on img "6 / 10" at bounding box center [1045, 225] width 163 height 244
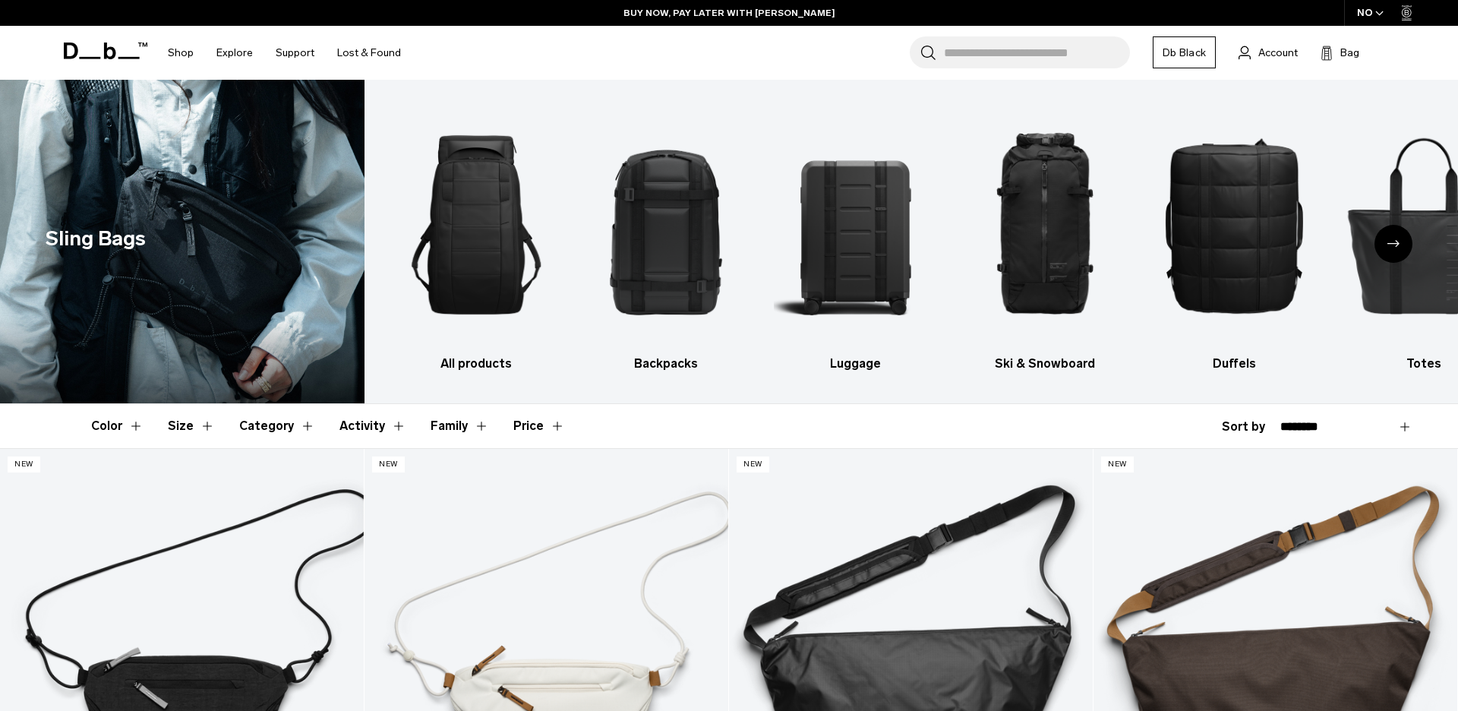
click at [616, 232] on img "2 / 10" at bounding box center [666, 225] width 163 height 244
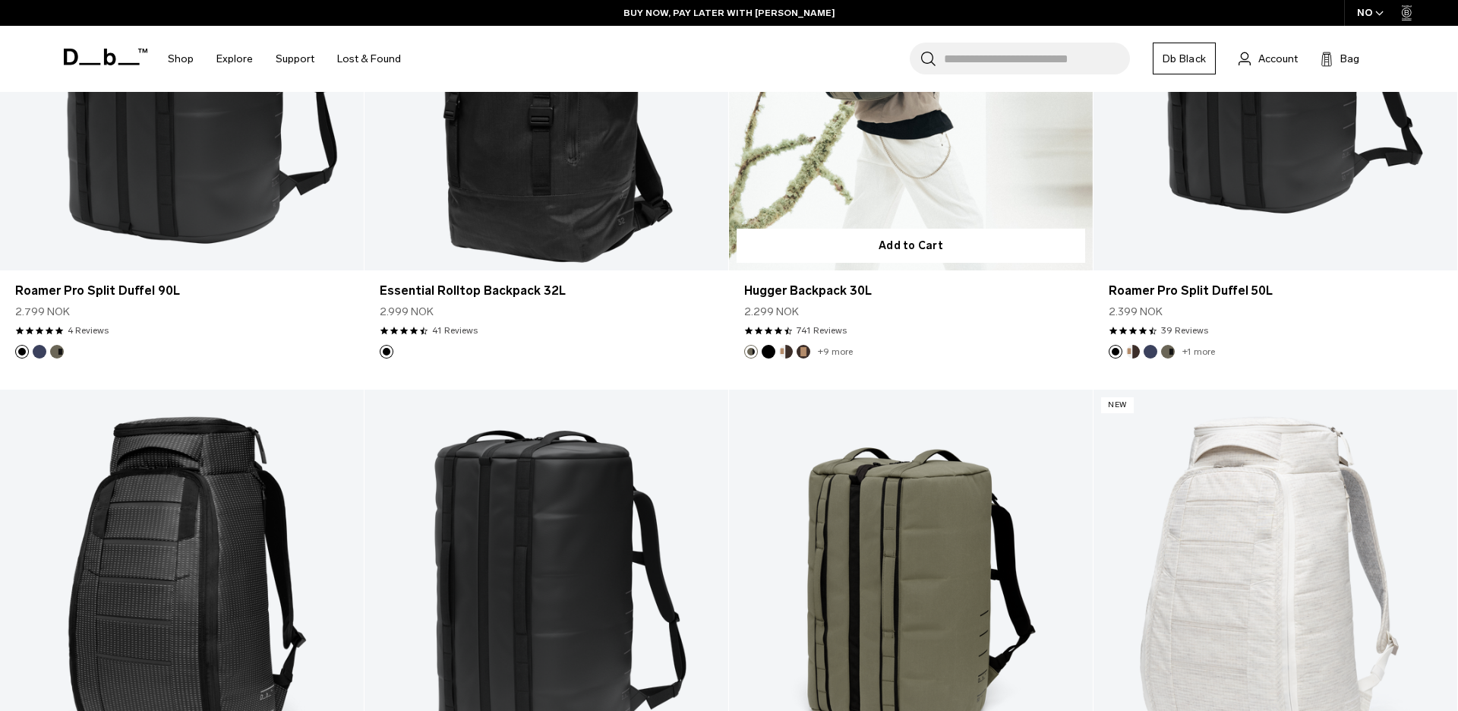
scroll to position [2680, 0]
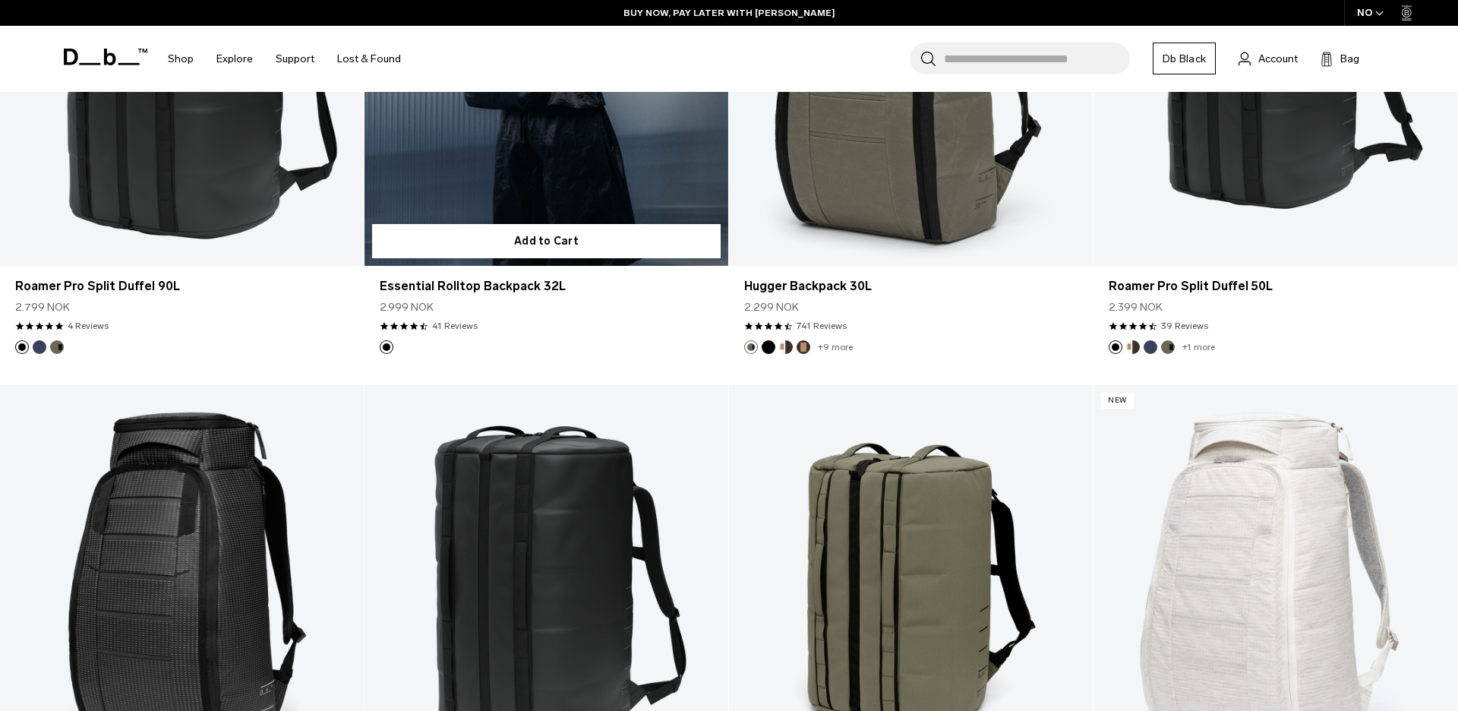
click at [602, 161] on link "Essential Rolltop Backpack 32L" at bounding box center [546, 64] width 364 height 404
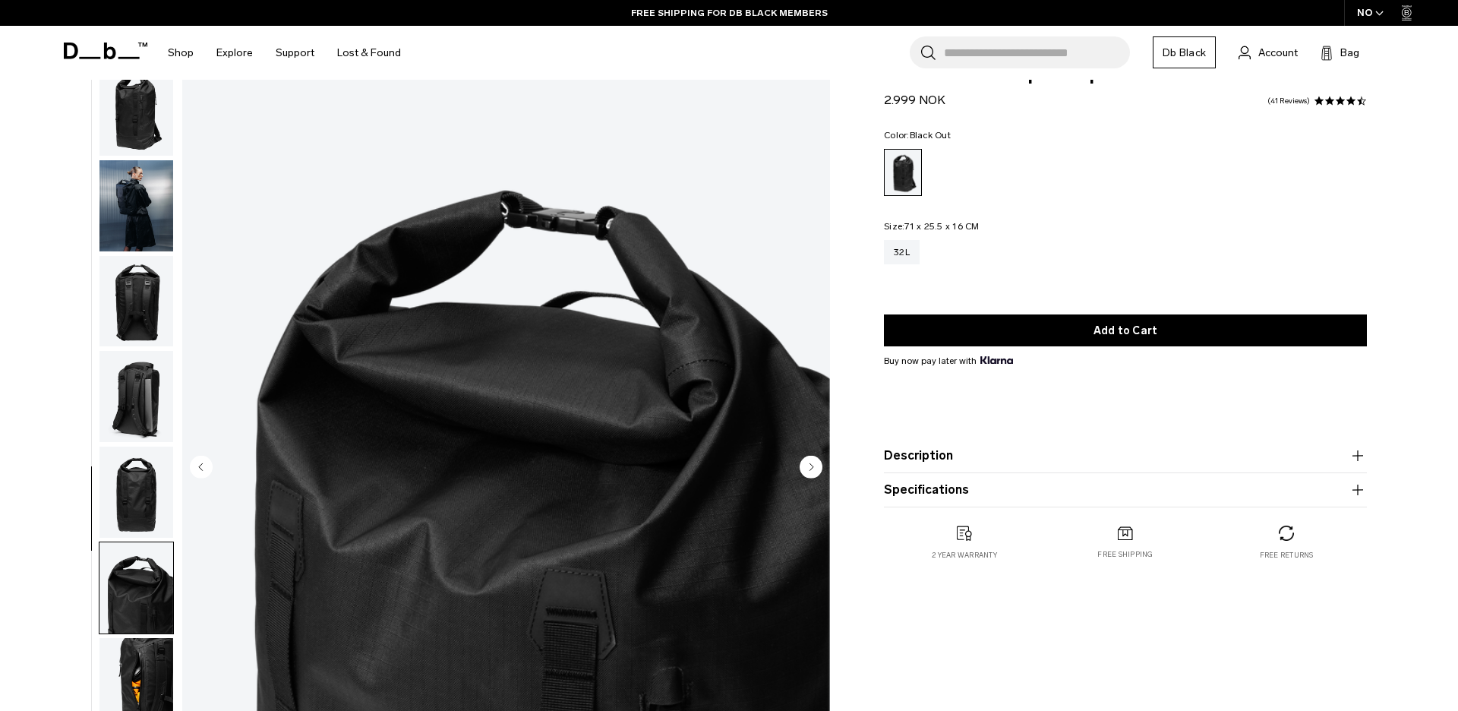
scroll to position [144, 0]
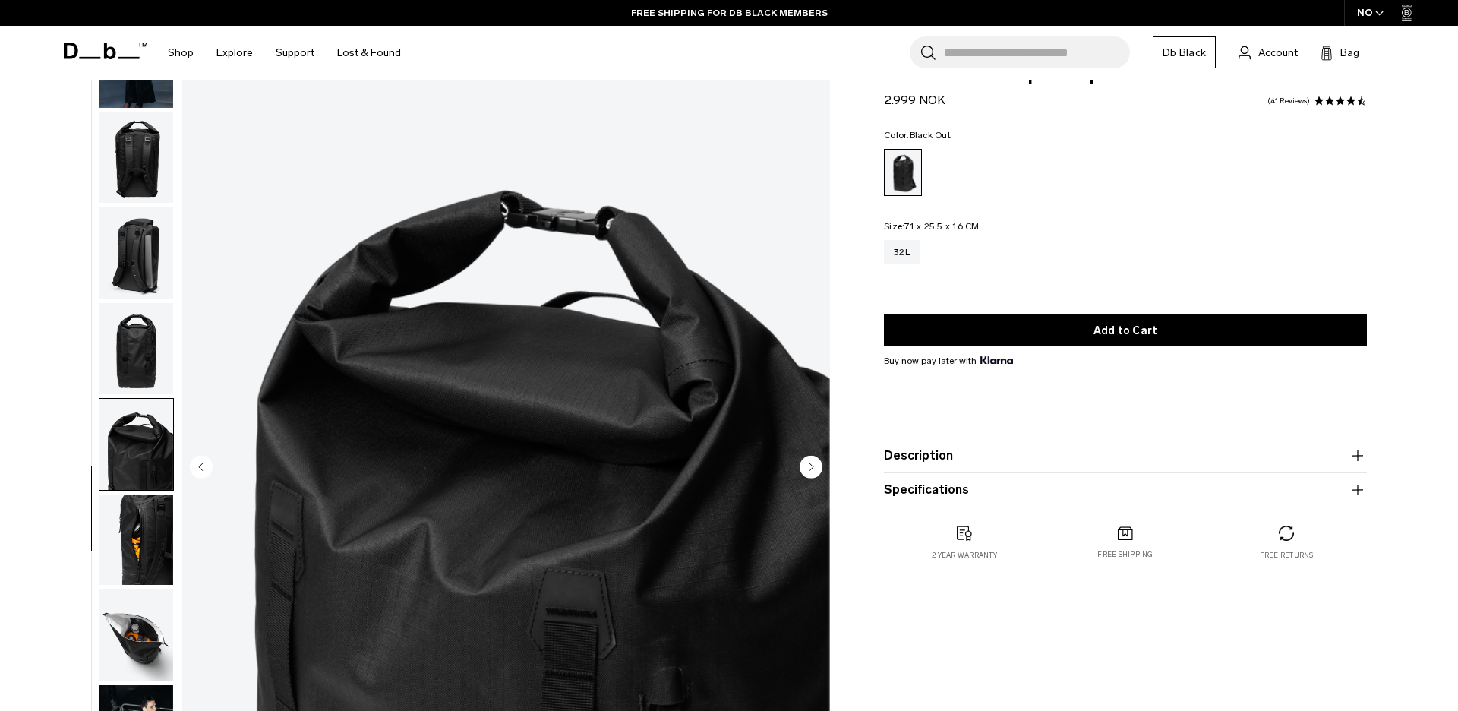
click at [153, 623] on img "button" at bounding box center [136, 634] width 74 height 91
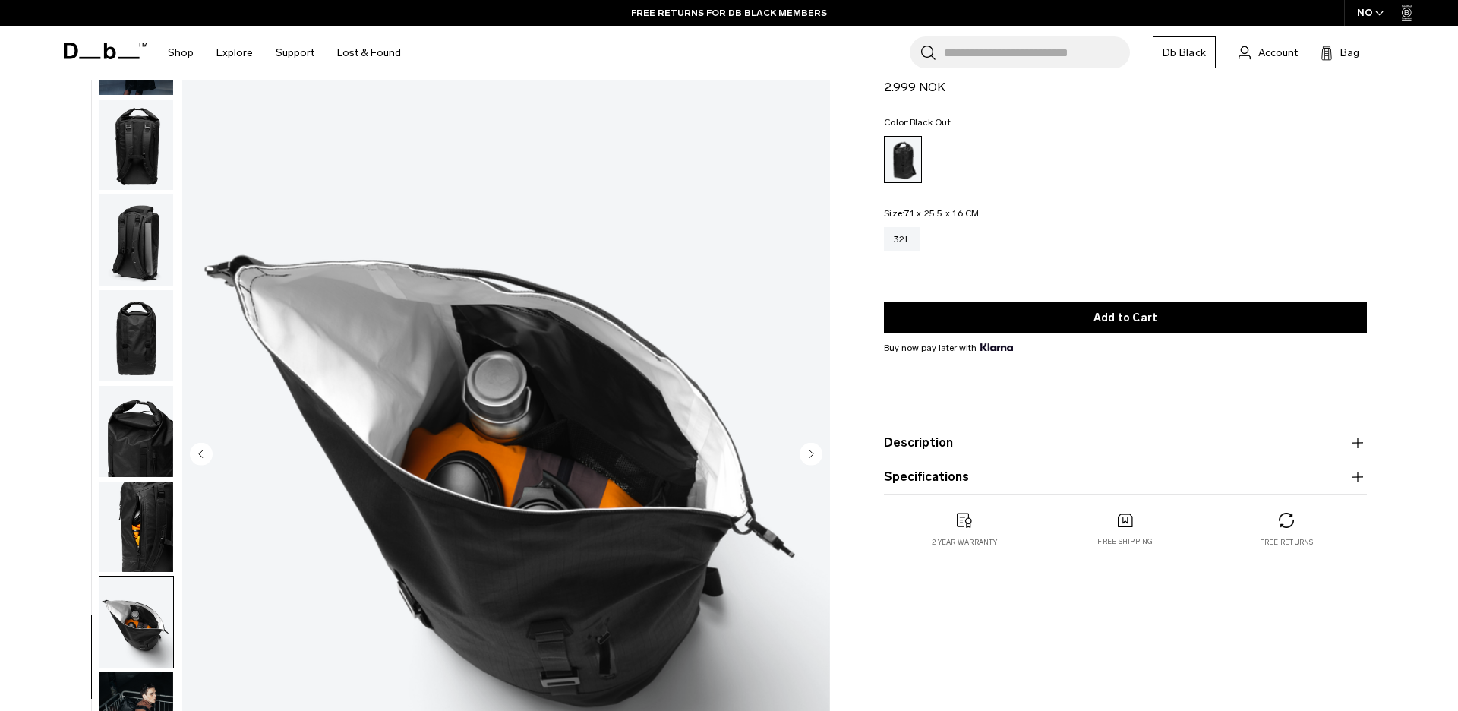
scroll to position [91, 0]
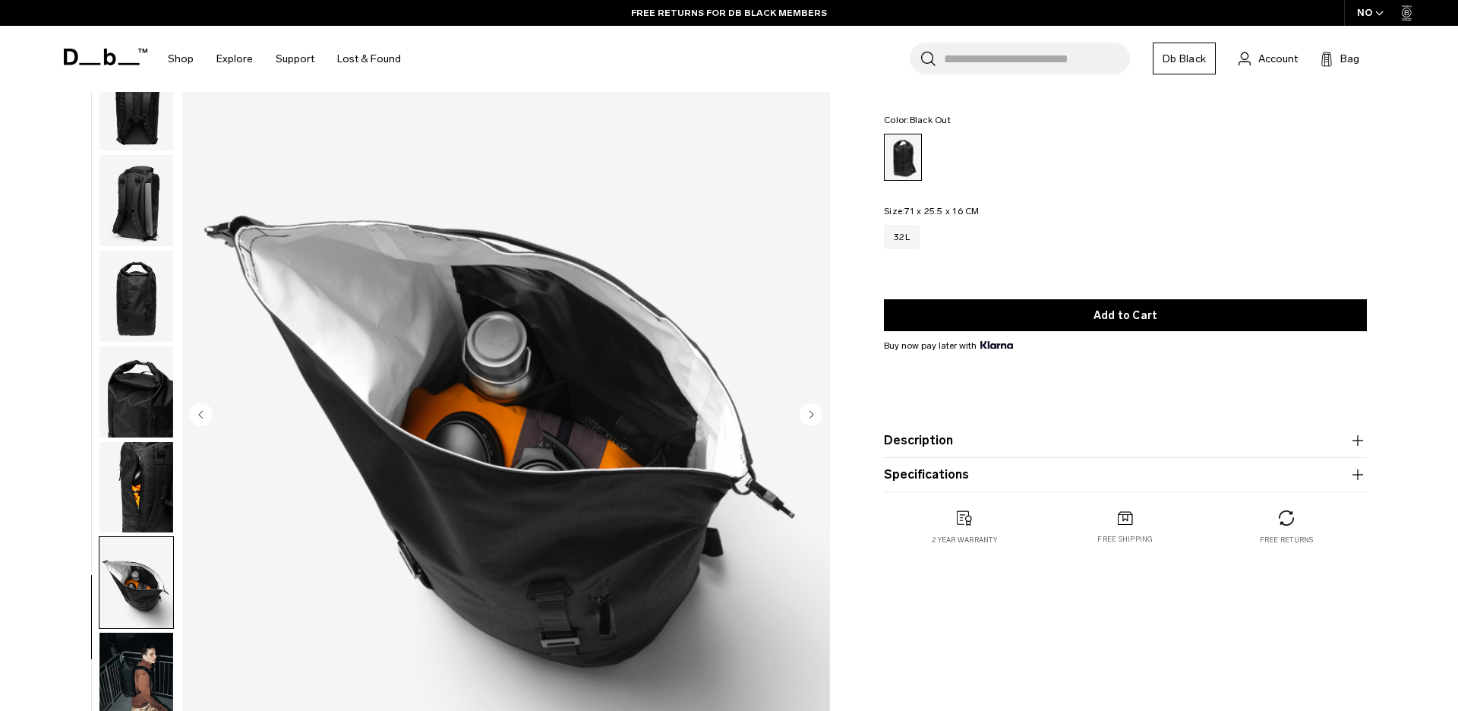
click at [153, 692] on img "button" at bounding box center [136, 677] width 74 height 91
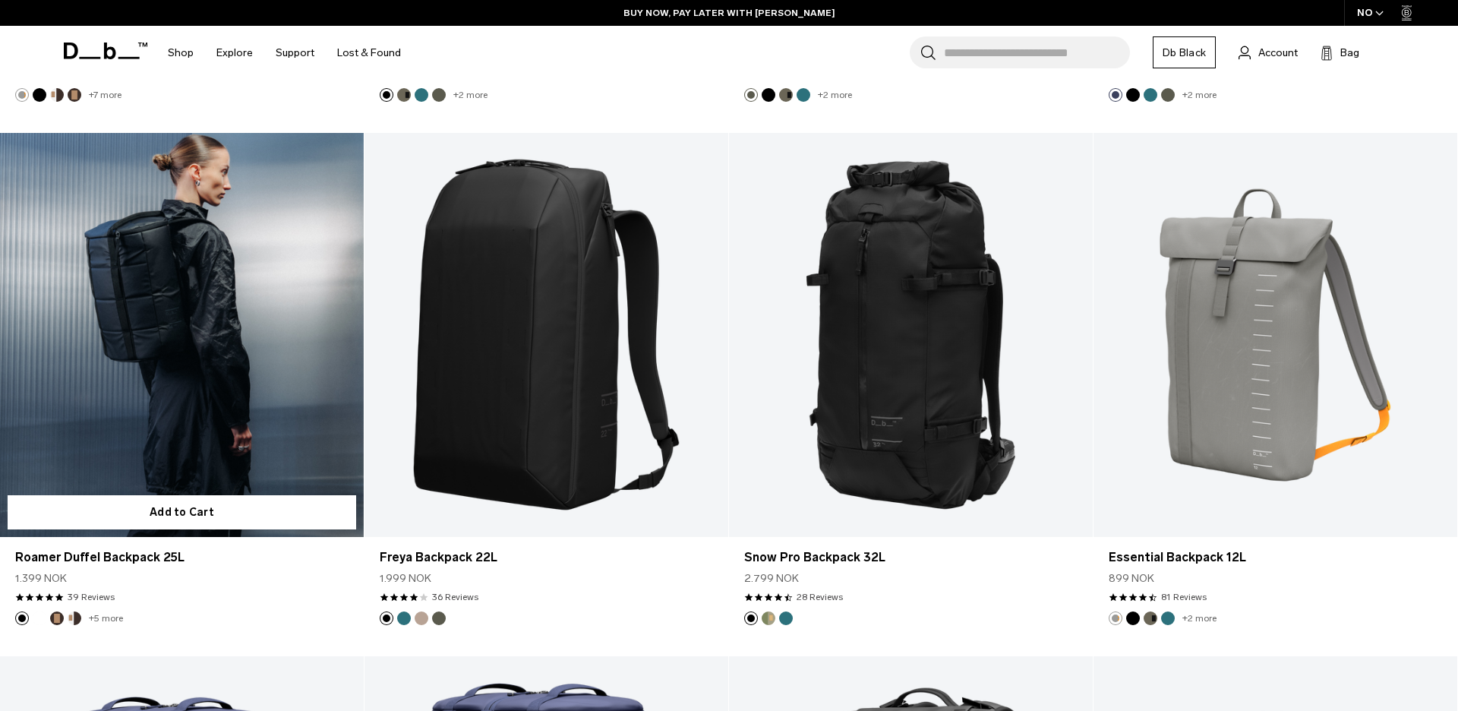
scroll to position [6069, 0]
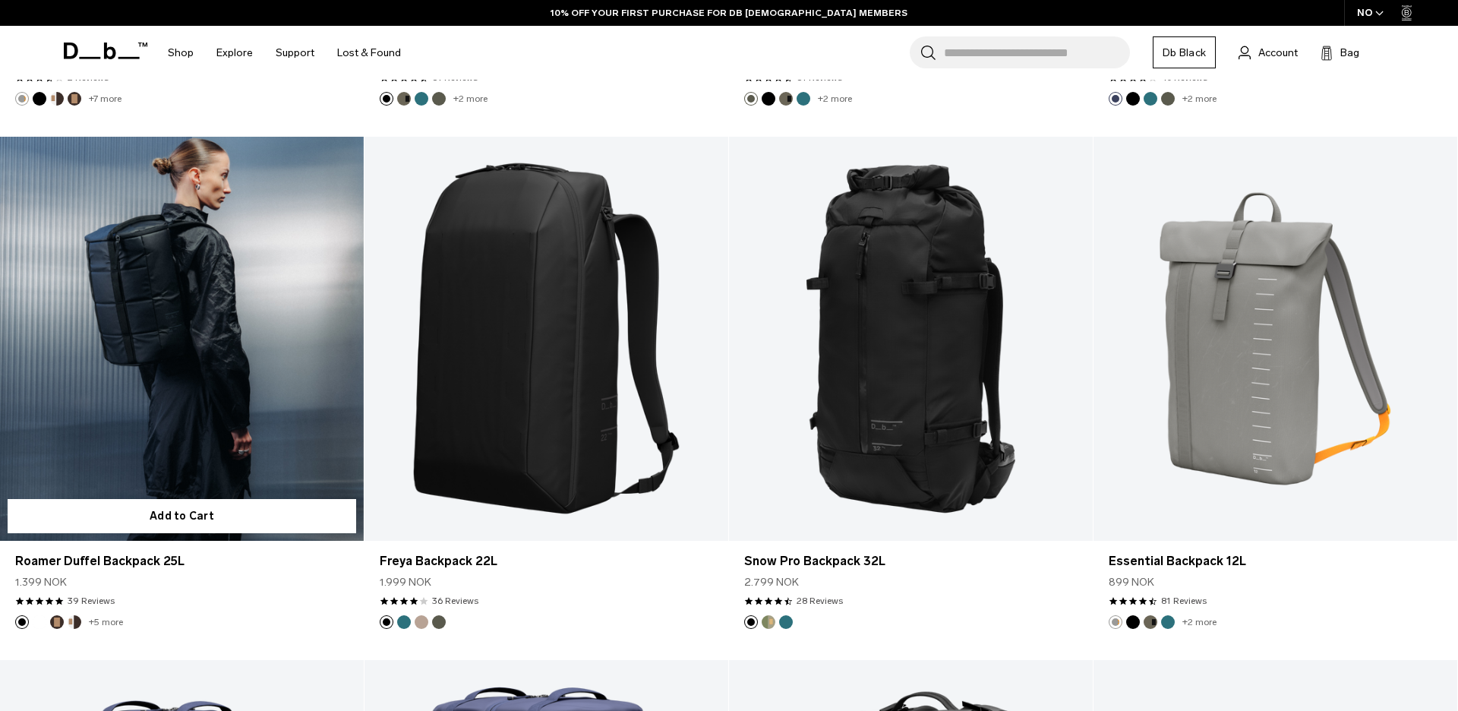
click at [189, 323] on link "Roamer Duffel Backpack 25L" at bounding box center [182, 339] width 364 height 404
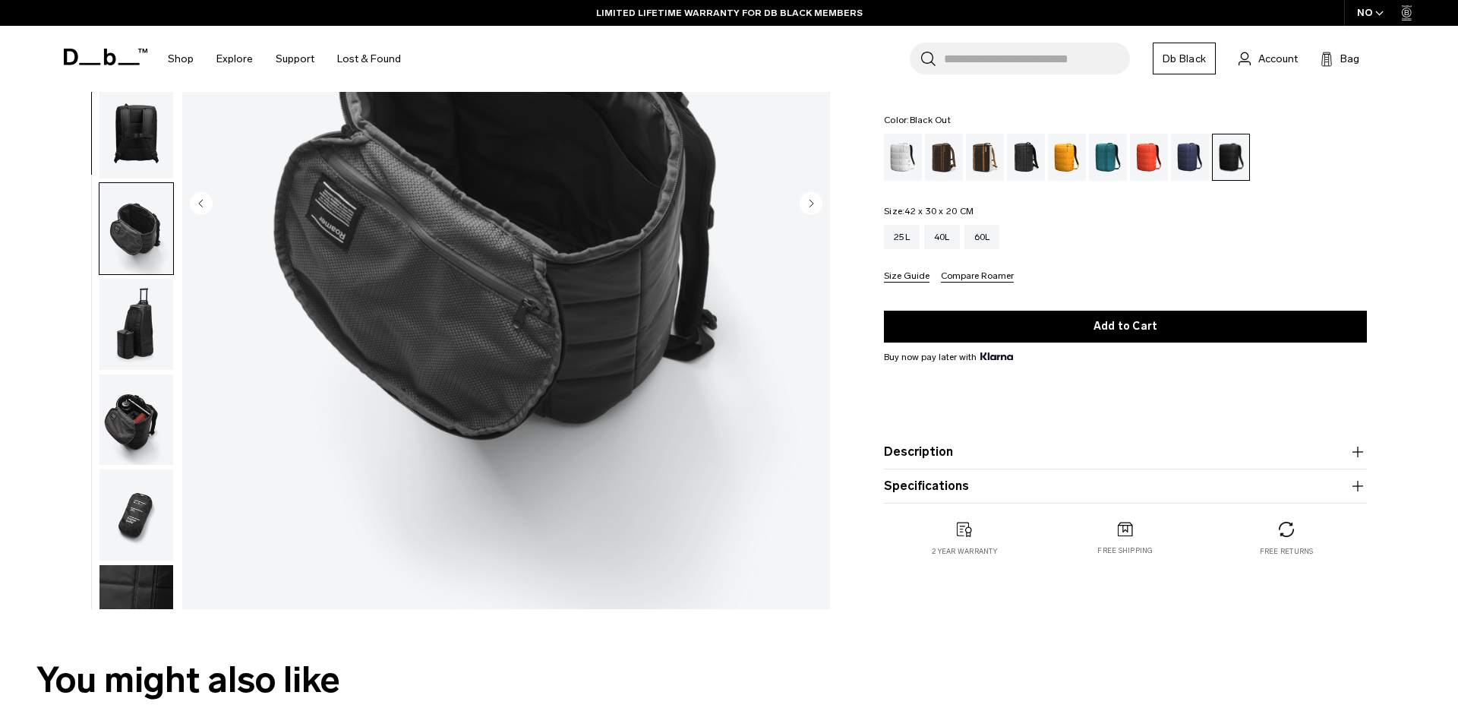
scroll to position [239, 0]
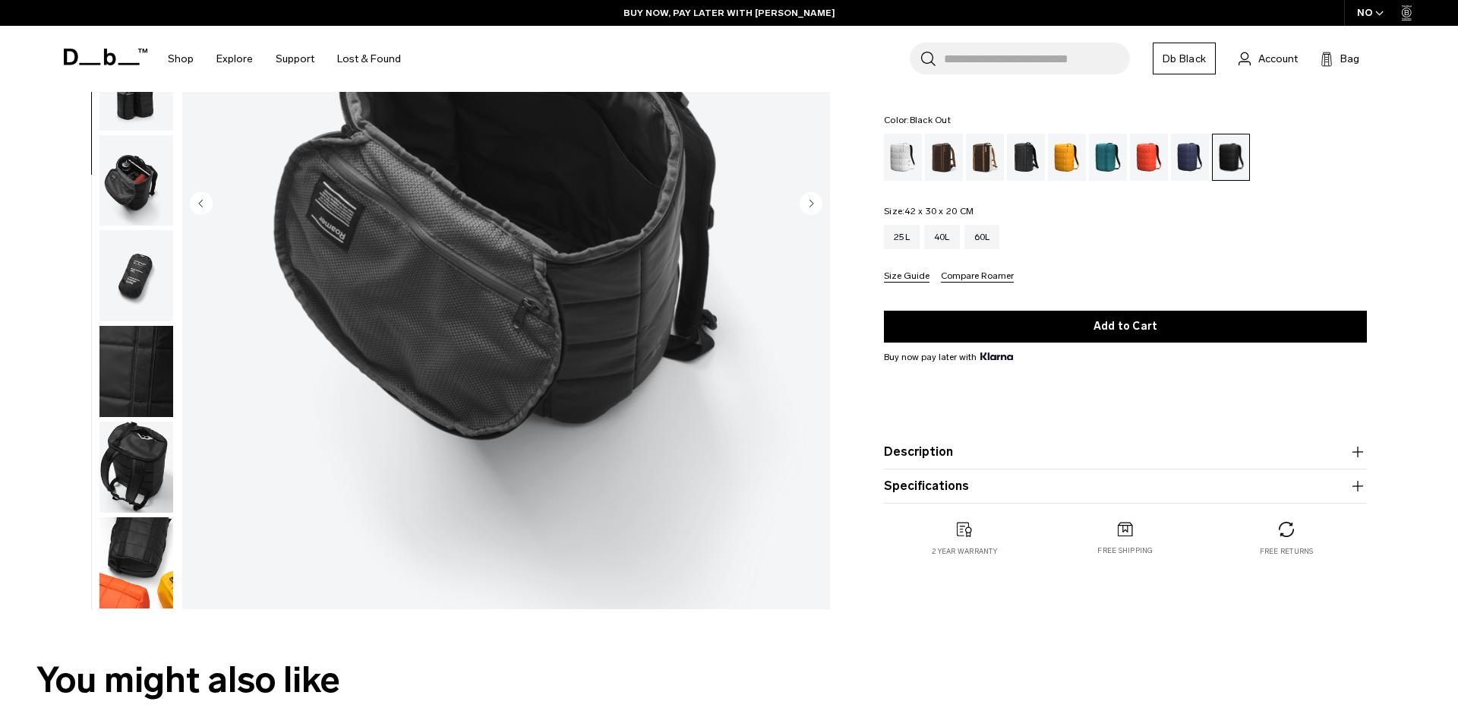
click at [157, 270] on img "button" at bounding box center [136, 275] width 74 height 91
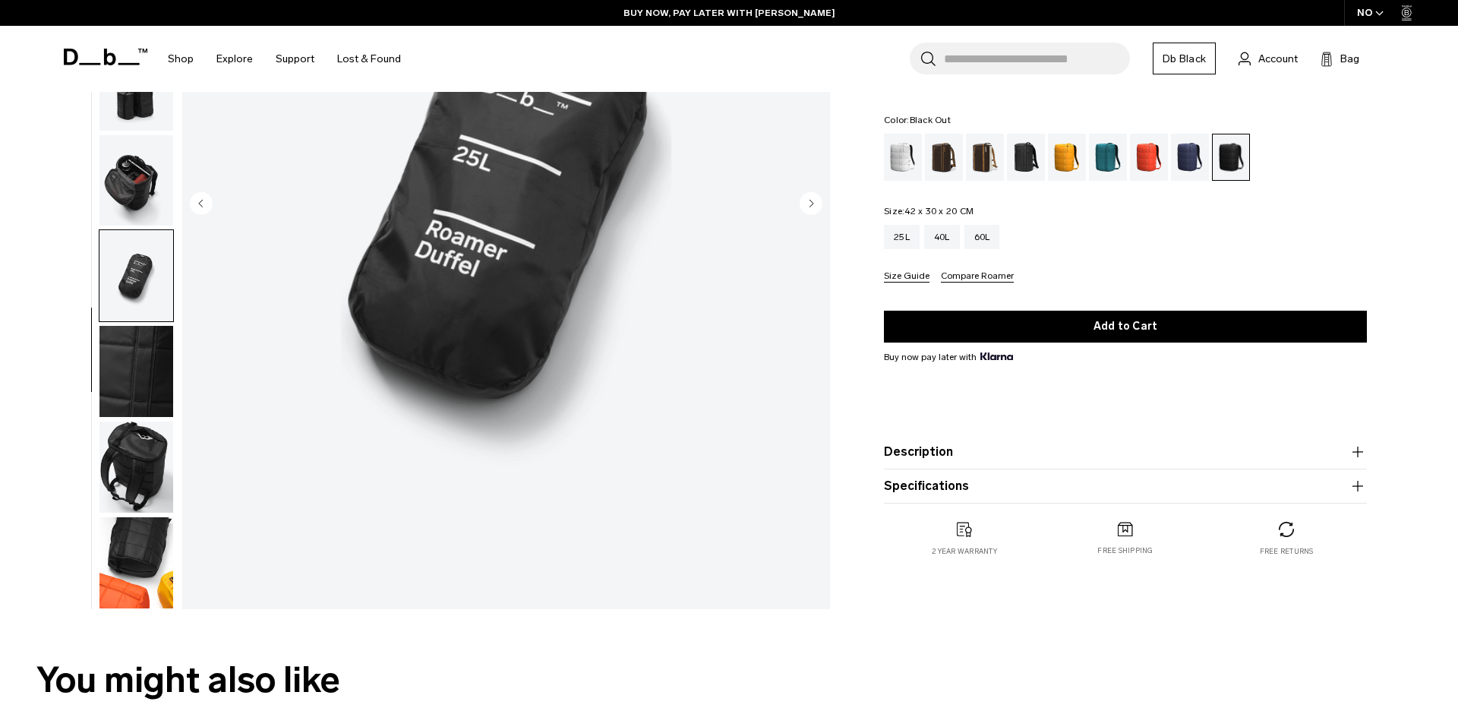
click at [157, 418] on button "button" at bounding box center [136, 371] width 75 height 93
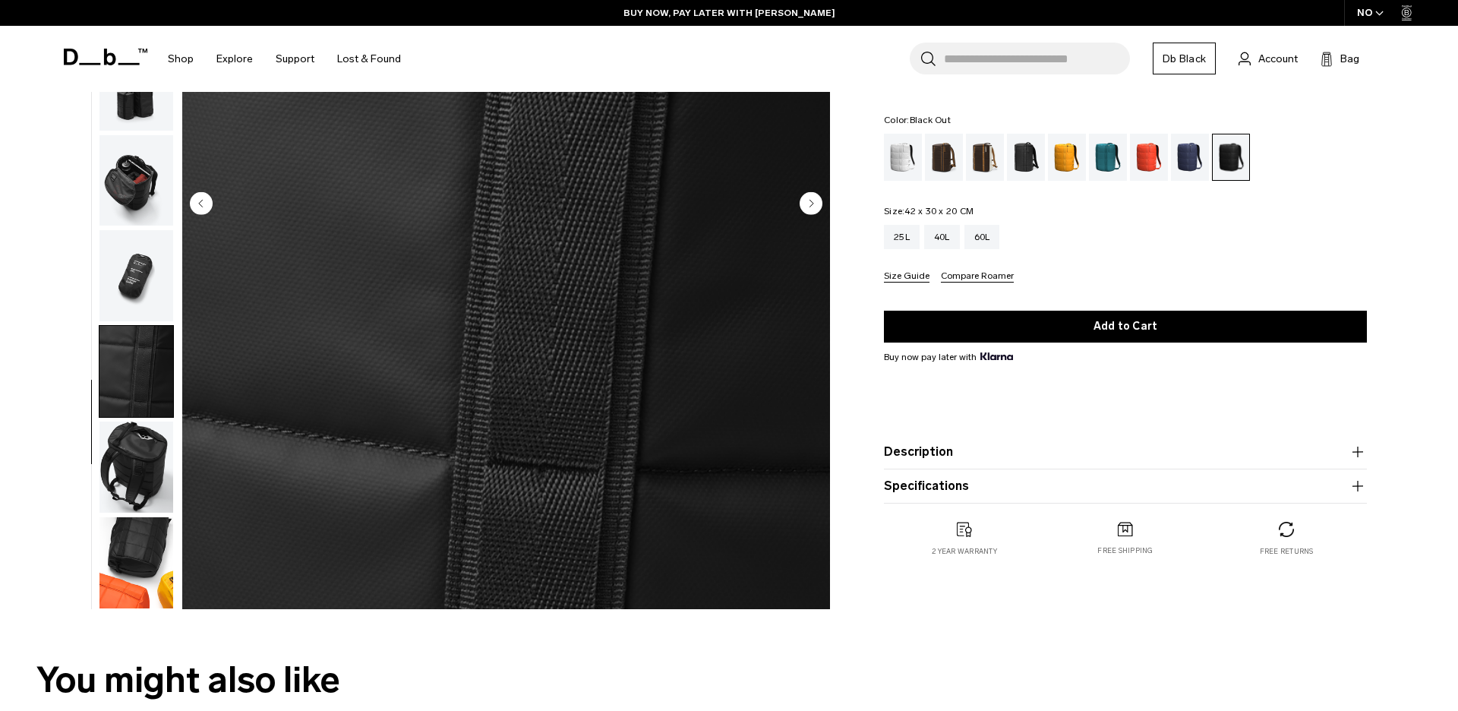
click at [157, 506] on img "button" at bounding box center [136, 466] width 74 height 91
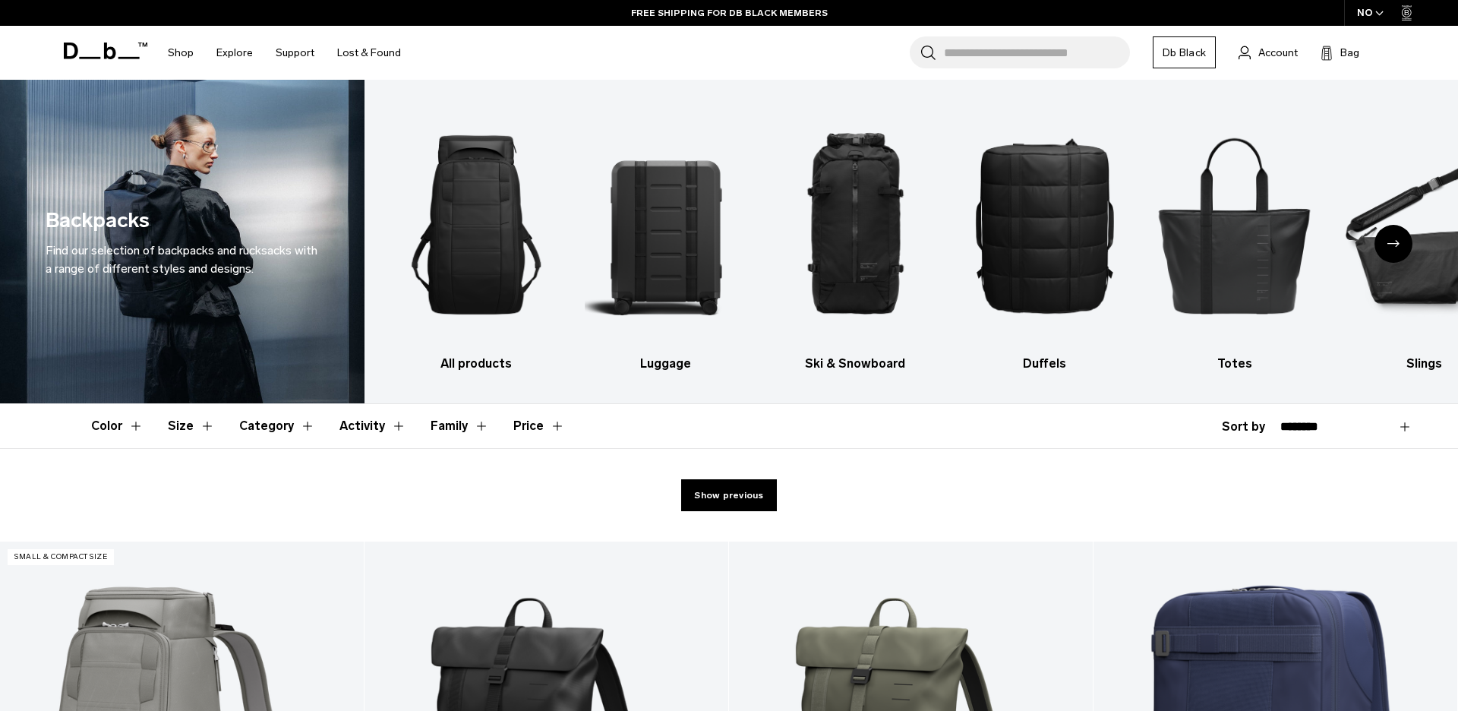
scroll to position [5273, 0]
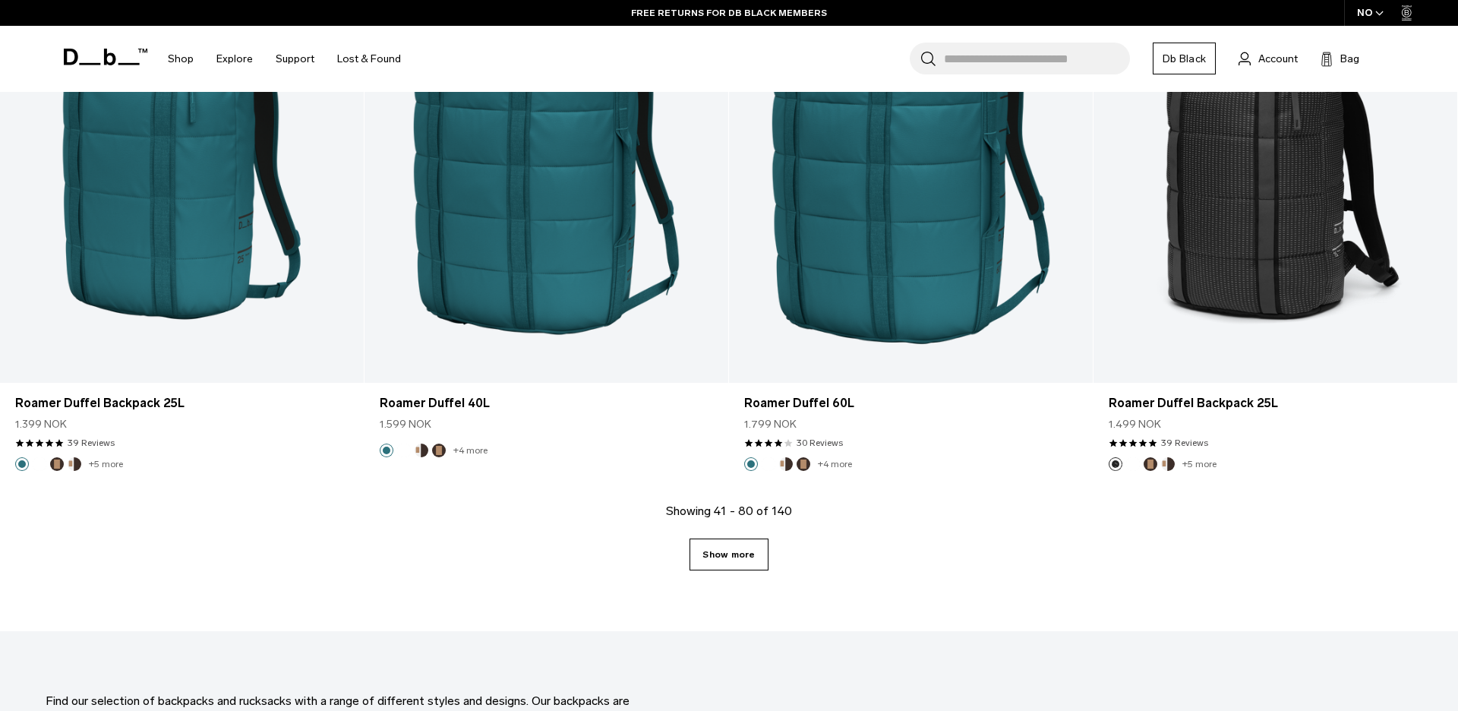
click at [746, 538] on link "Show more" at bounding box center [728, 554] width 78 height 32
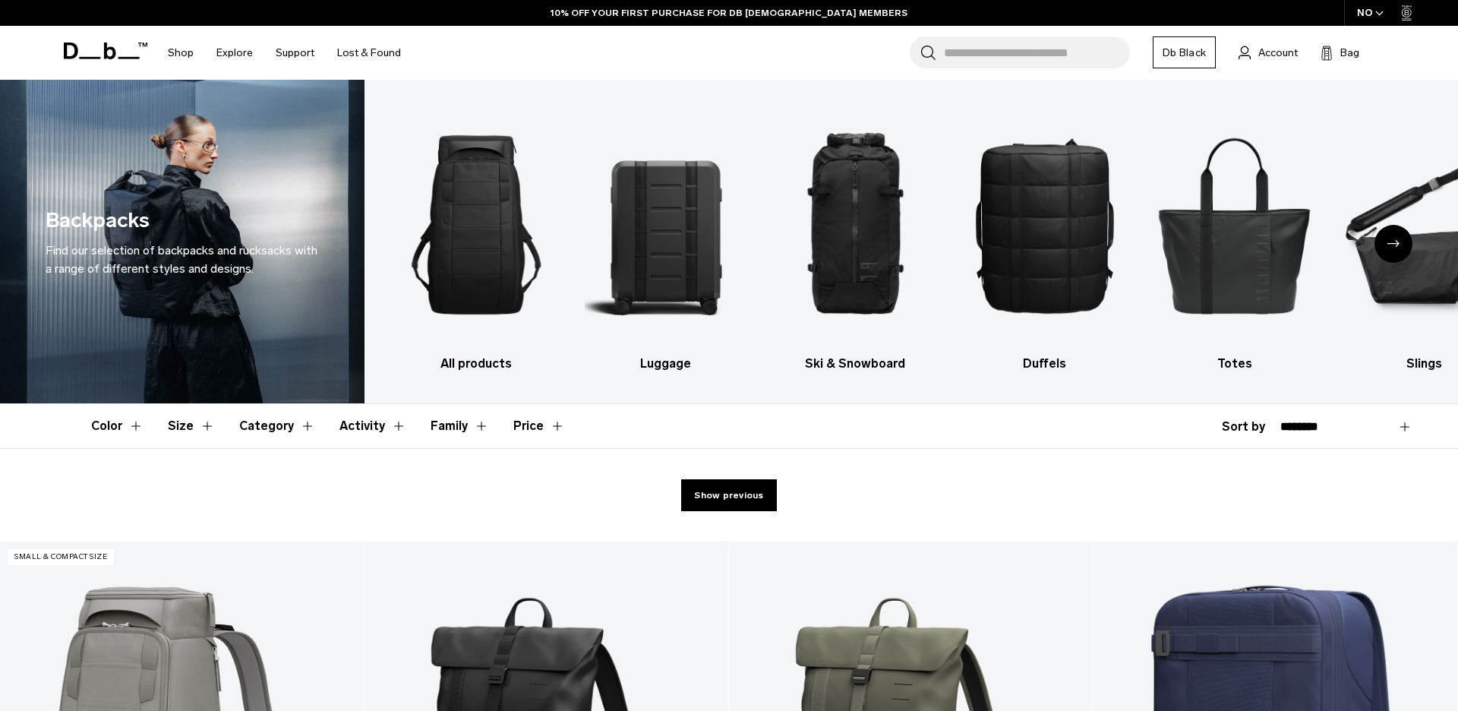
click at [126, 438] on button "Color" at bounding box center [117, 426] width 52 height 44
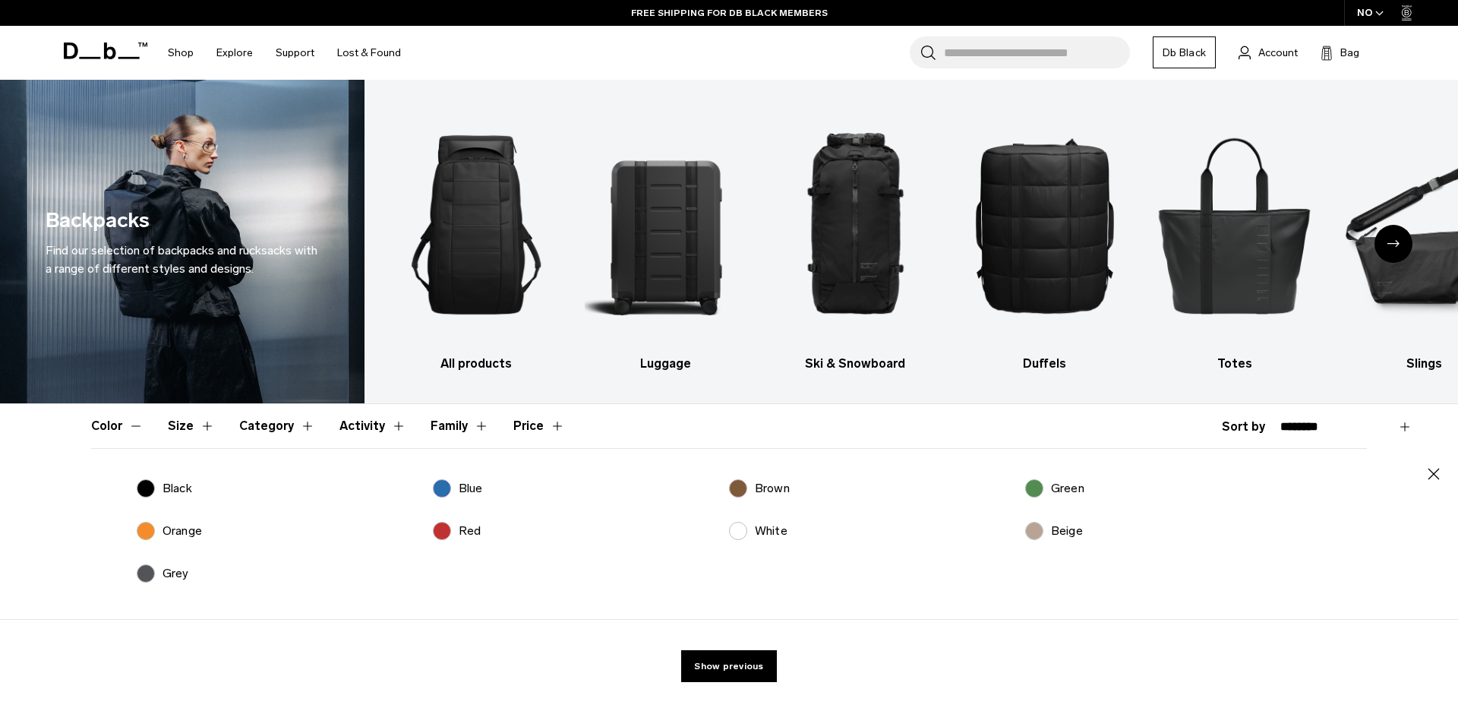
click at [162, 494] on p "Black" at bounding box center [177, 488] width 30 height 18
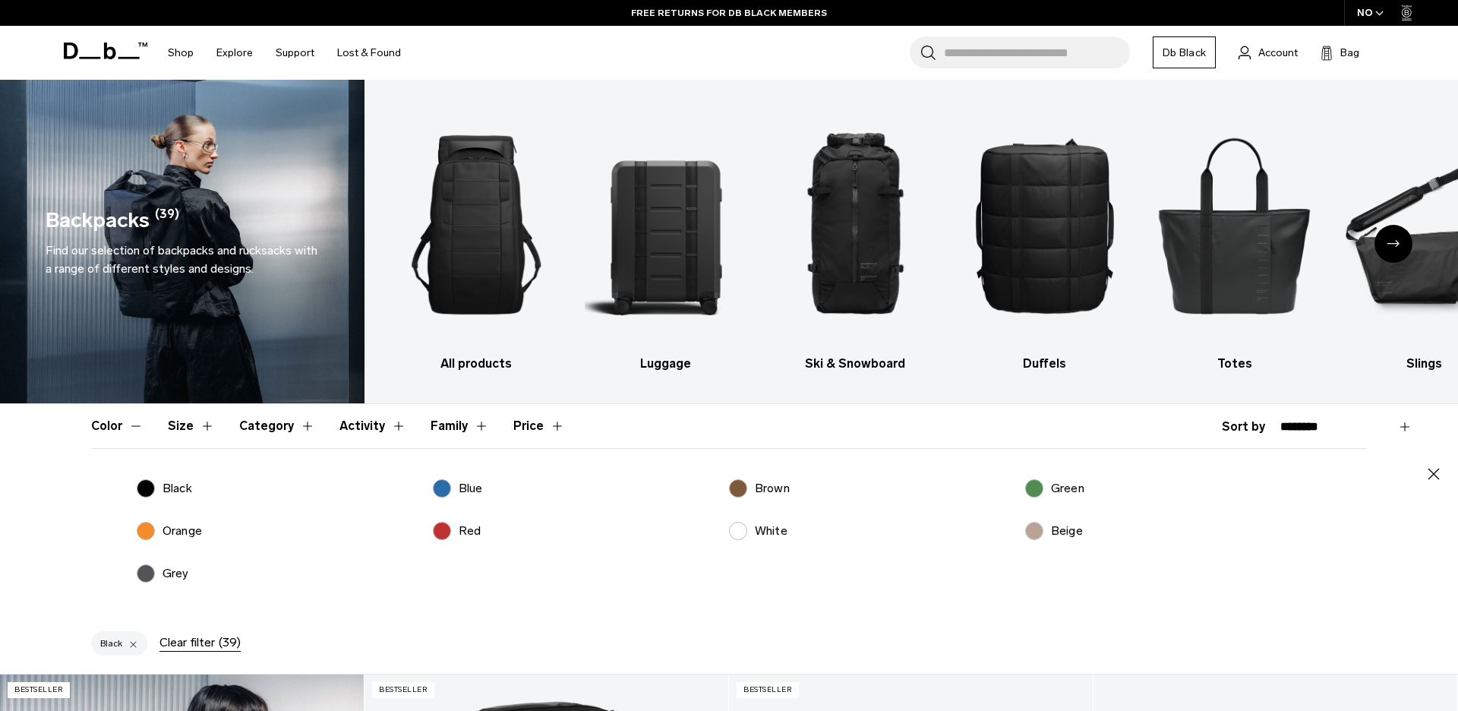
click at [118, 421] on button "Color" at bounding box center [117, 426] width 52 height 44
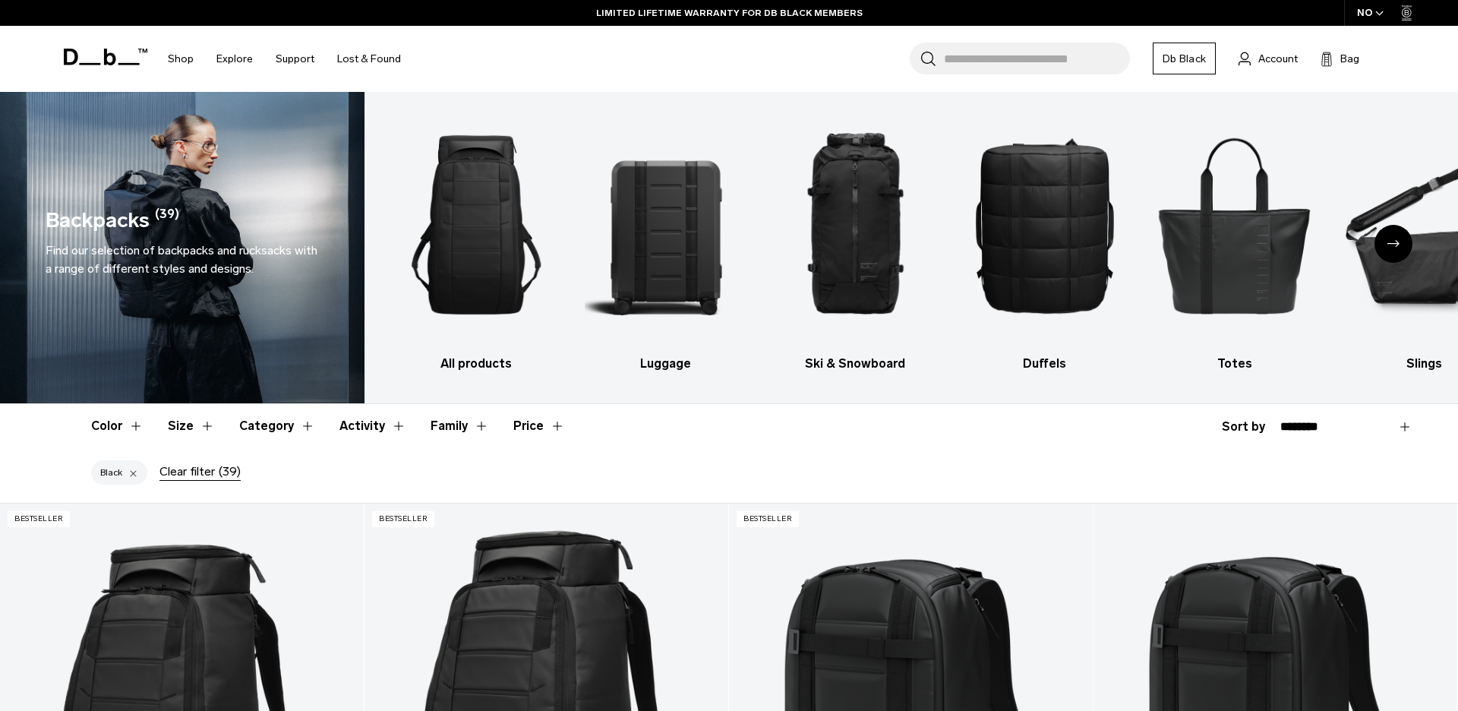
scroll to position [337, 0]
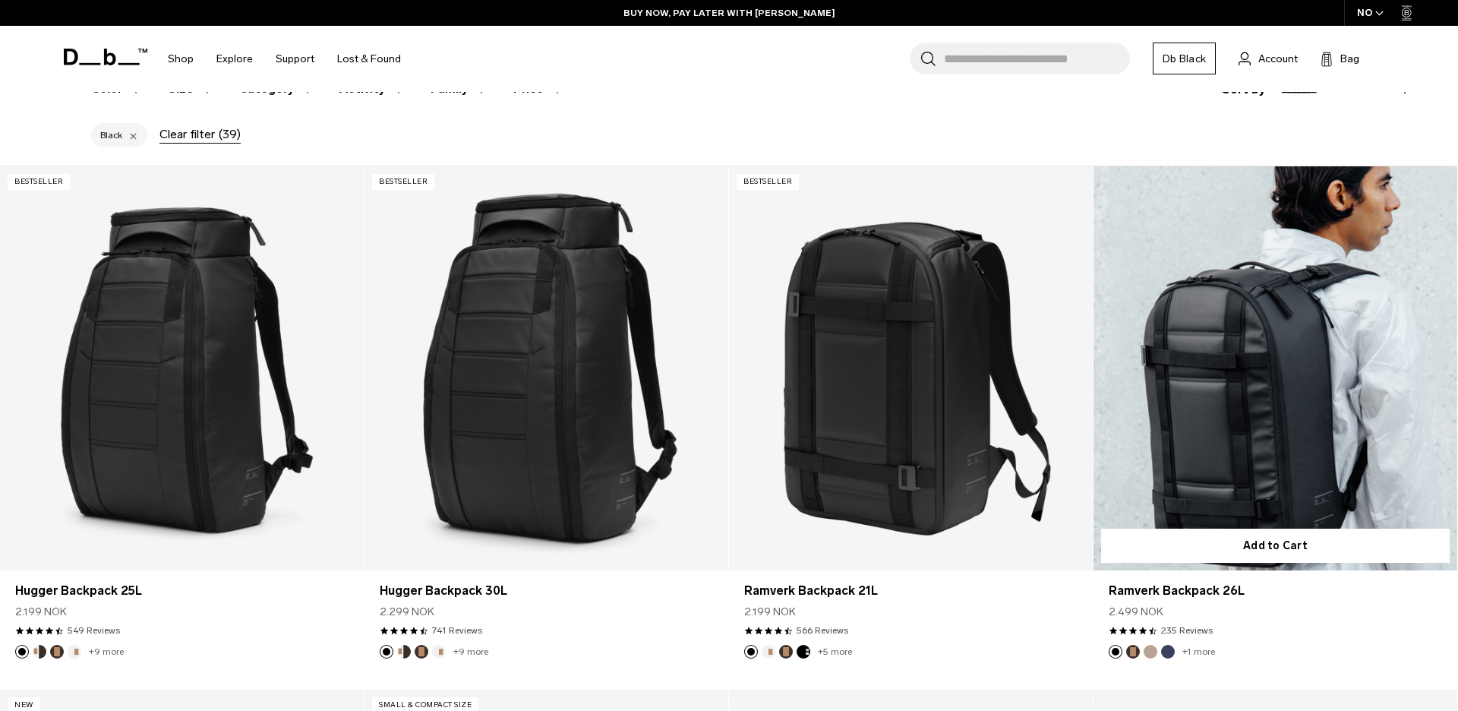
click at [1251, 378] on link "Ramverk Backpack 26L" at bounding box center [1275, 368] width 364 height 404
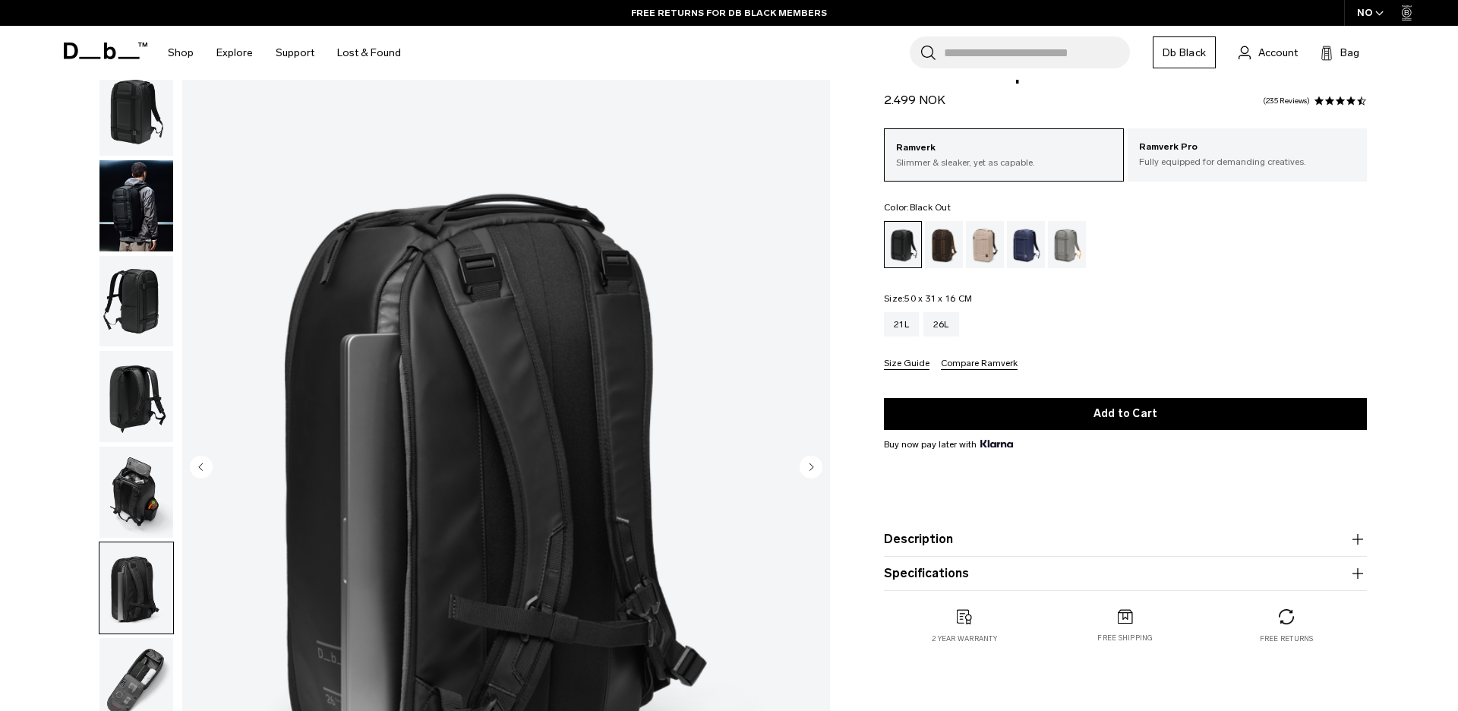
scroll to position [68, 0]
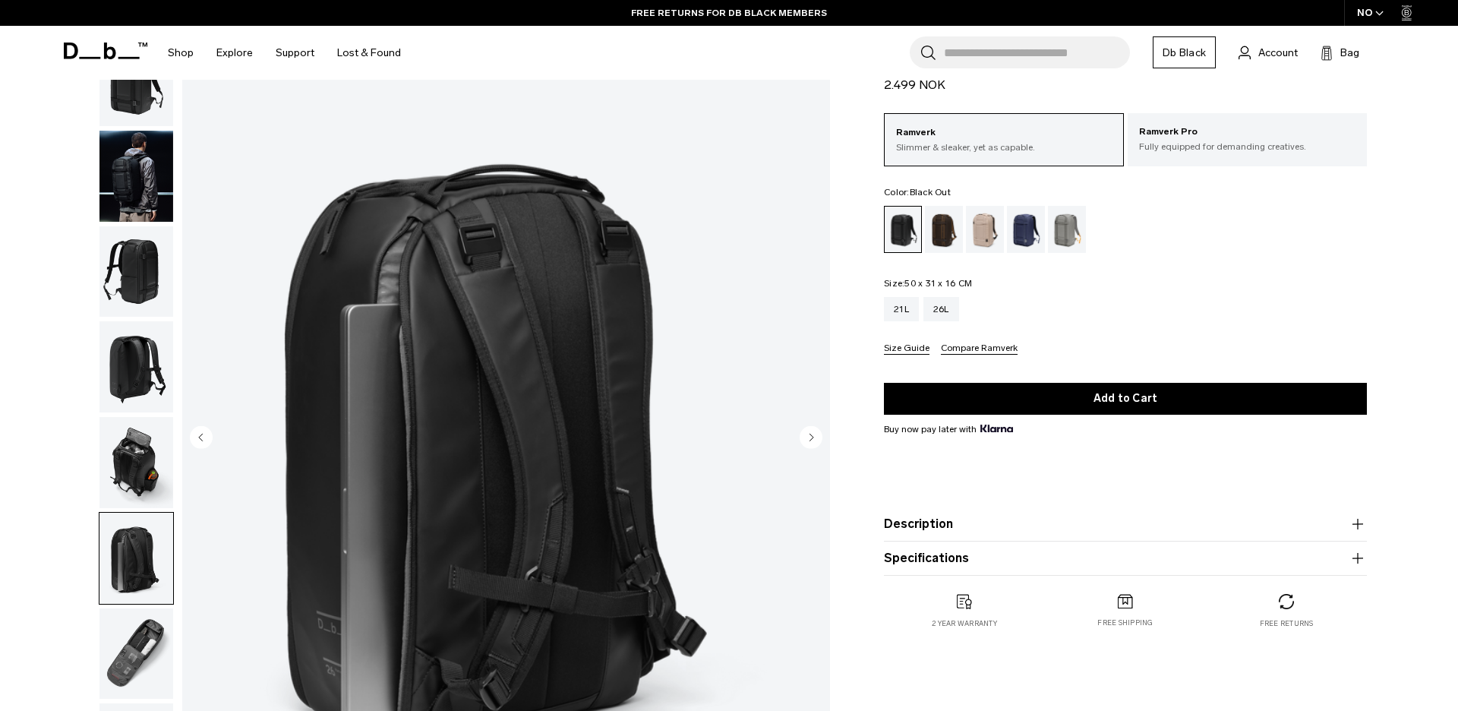
click at [131, 678] on img "button" at bounding box center [136, 653] width 74 height 91
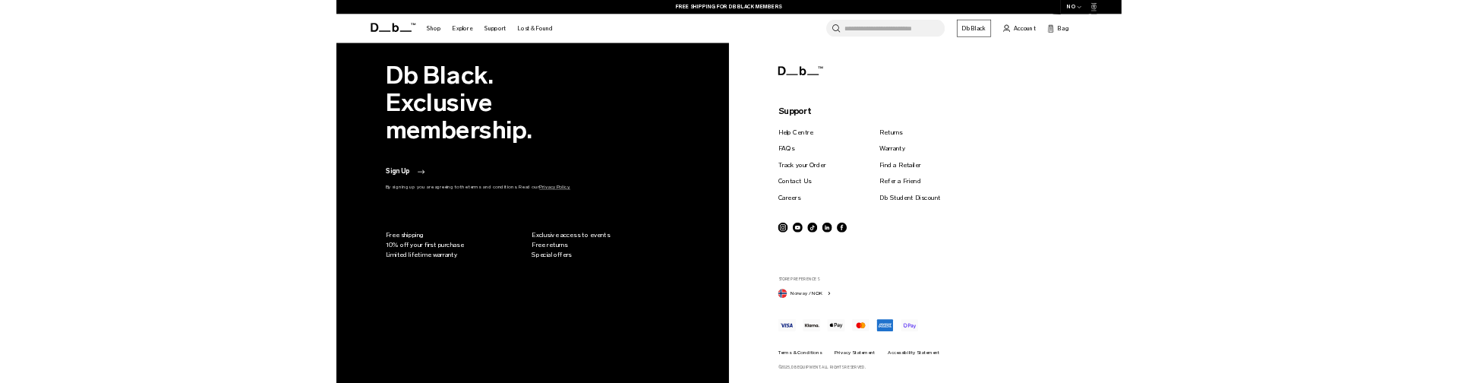
scroll to position [689, 0]
